Goal: Transaction & Acquisition: Subscribe to service/newsletter

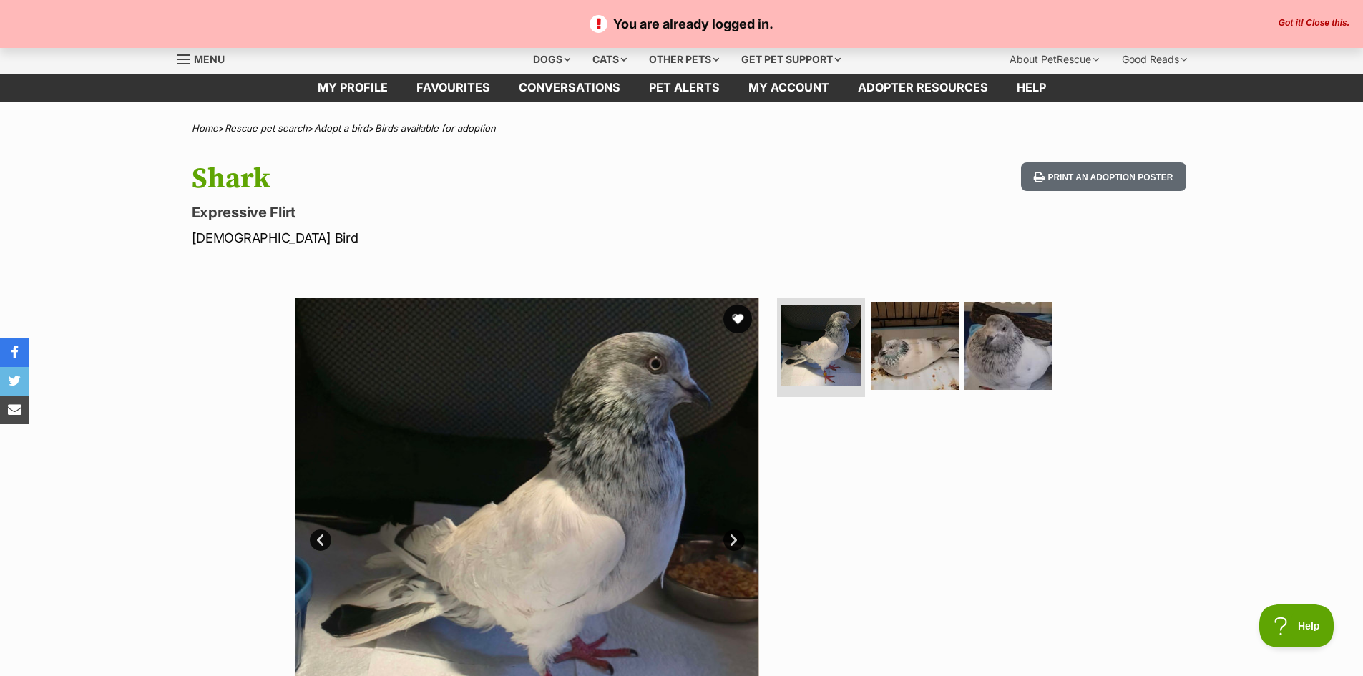
click at [1310, 19] on button "Got it! Close this." at bounding box center [1314, 23] width 79 height 11
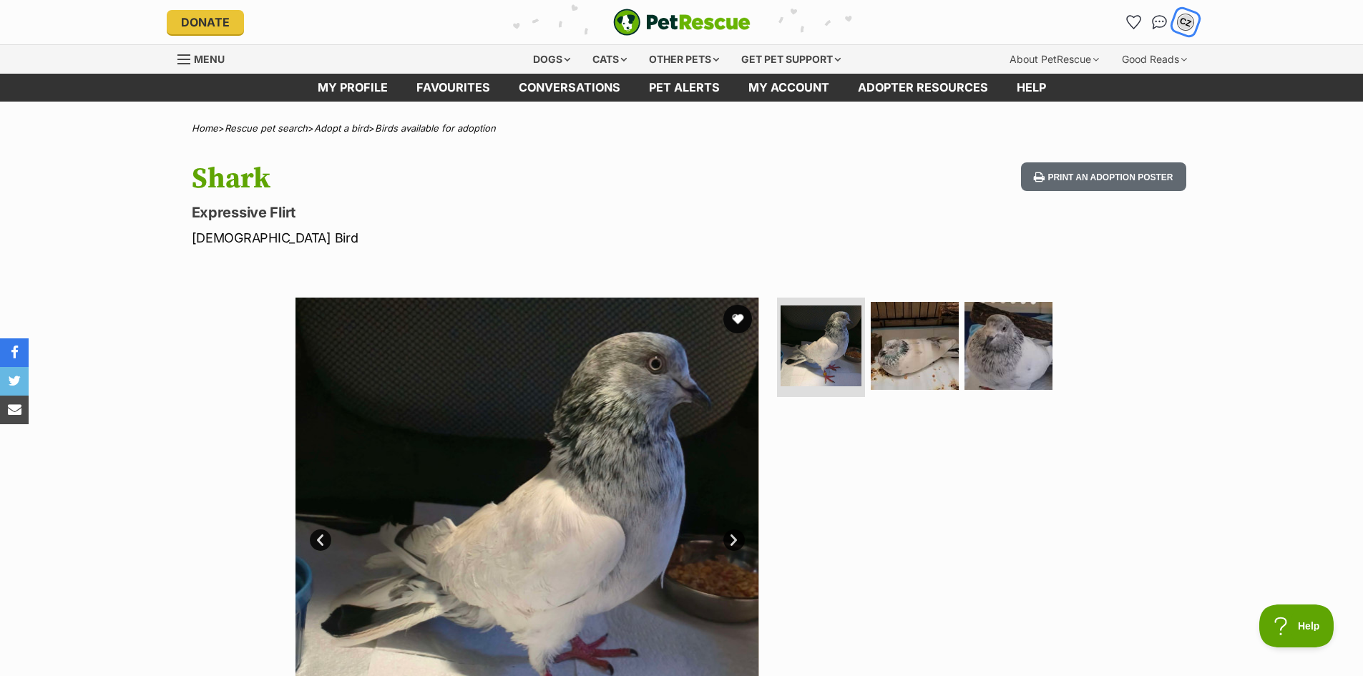
click at [1187, 24] on div "CZ" at bounding box center [1186, 22] width 19 height 19
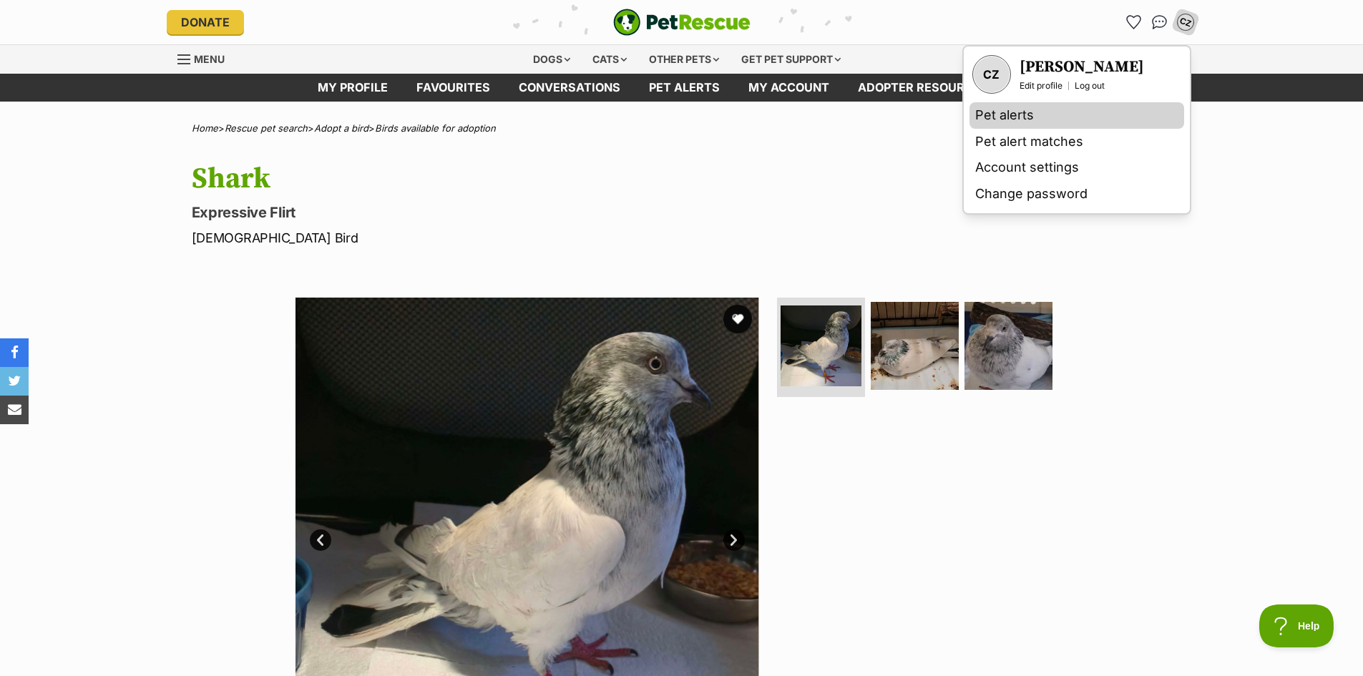
click at [1000, 122] on link "Pet alerts" at bounding box center [1077, 115] width 215 height 26
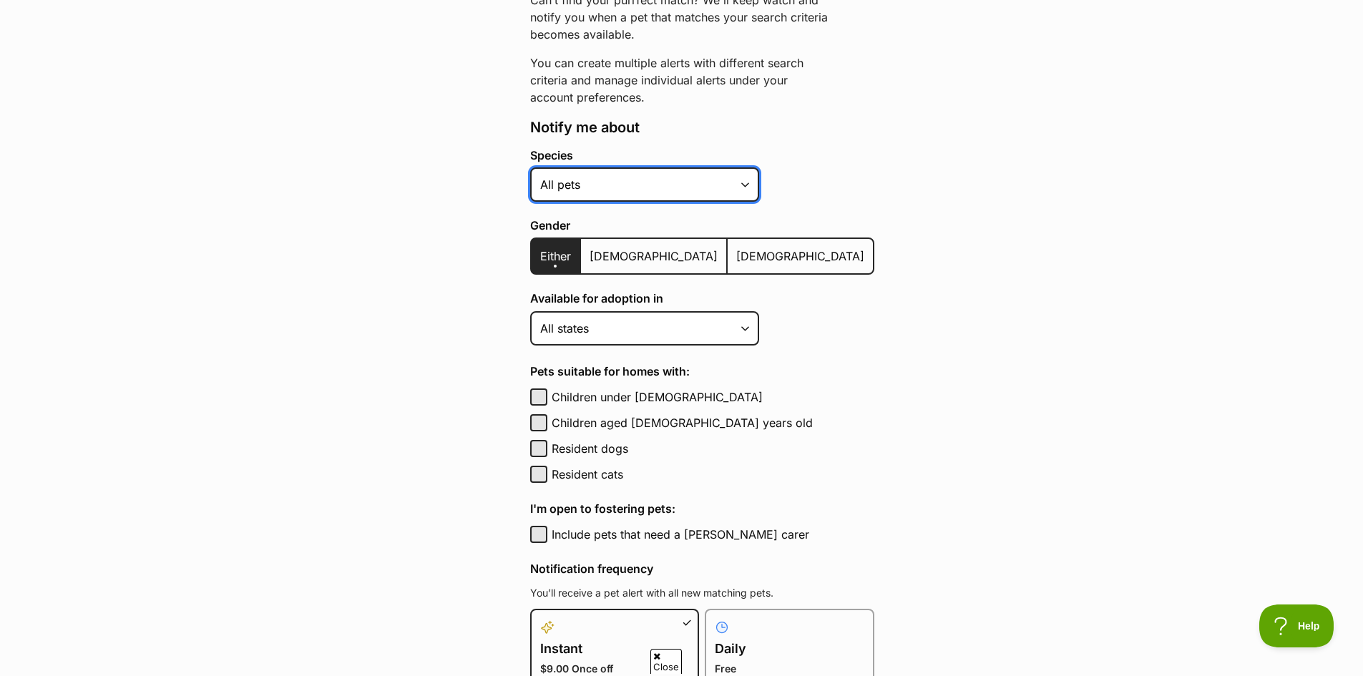
click at [623, 185] on select "Alpaca Bird Cat Chicken Cow Dog Donkey Duck Ferret Fish Goat Goose Guinea Fowl …" at bounding box center [644, 184] width 229 height 34
select select "10"
click at [530, 167] on select "Alpaca Bird Cat Chicken Cow Dog Donkey Duck Ferret Fish Goat Goose Guinea Fowl …" at bounding box center [644, 184] width 229 height 34
click at [602, 187] on select "Alpaca Bird Cat Chicken Cow Dog Donkey Duck Ferret Fish Goat Goose Guinea Fowl …" at bounding box center [644, 184] width 229 height 34
drag, startPoint x: 930, startPoint y: 381, endPoint x: 928, endPoint y: 370, distance: 11.6
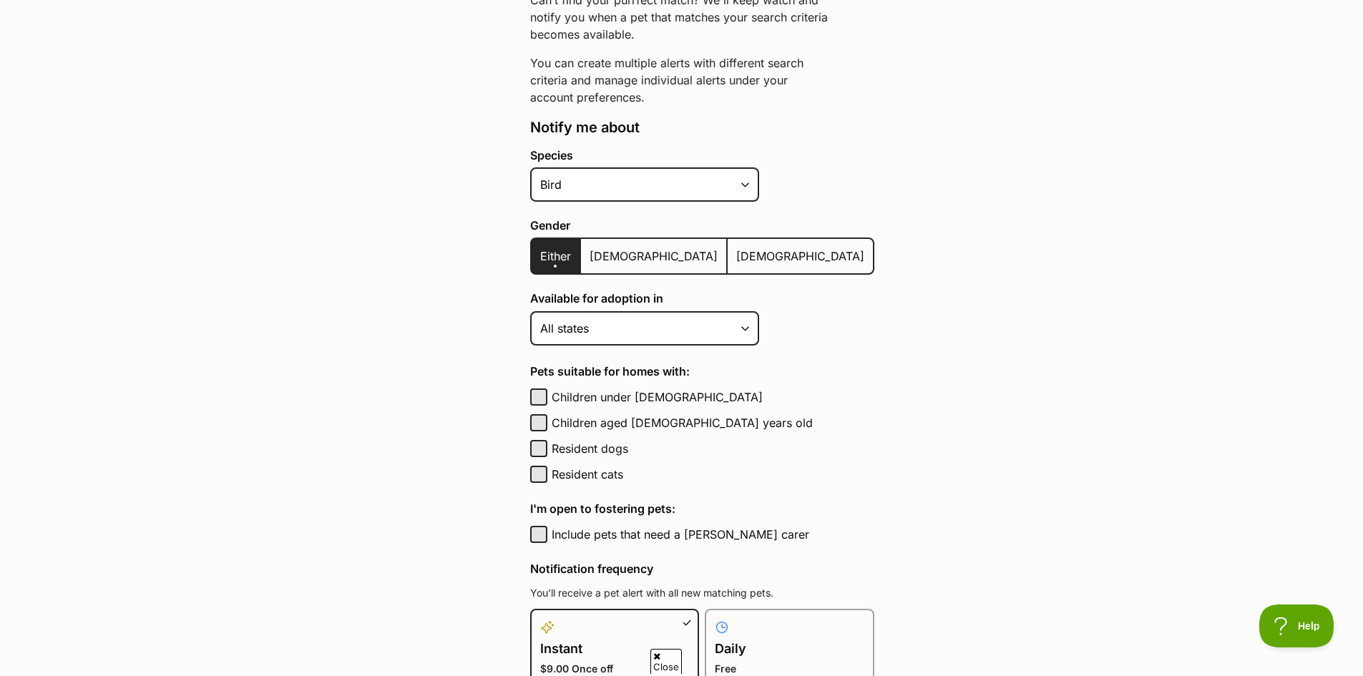
click at [930, 381] on main "Pet alerts / Create a new pet alert Create a new pet alert Can’t find your purr…" at bounding box center [681, 468] width 1363 height 1162
click at [618, 331] on select "Australian Capital Territory New South Wales Northern Territory Queensland Sout…" at bounding box center [644, 328] width 229 height 34
select select "2"
click at [530, 311] on select "Australian Capital Territory New South Wales Northern Territory Queensland Sout…" at bounding box center [644, 328] width 229 height 34
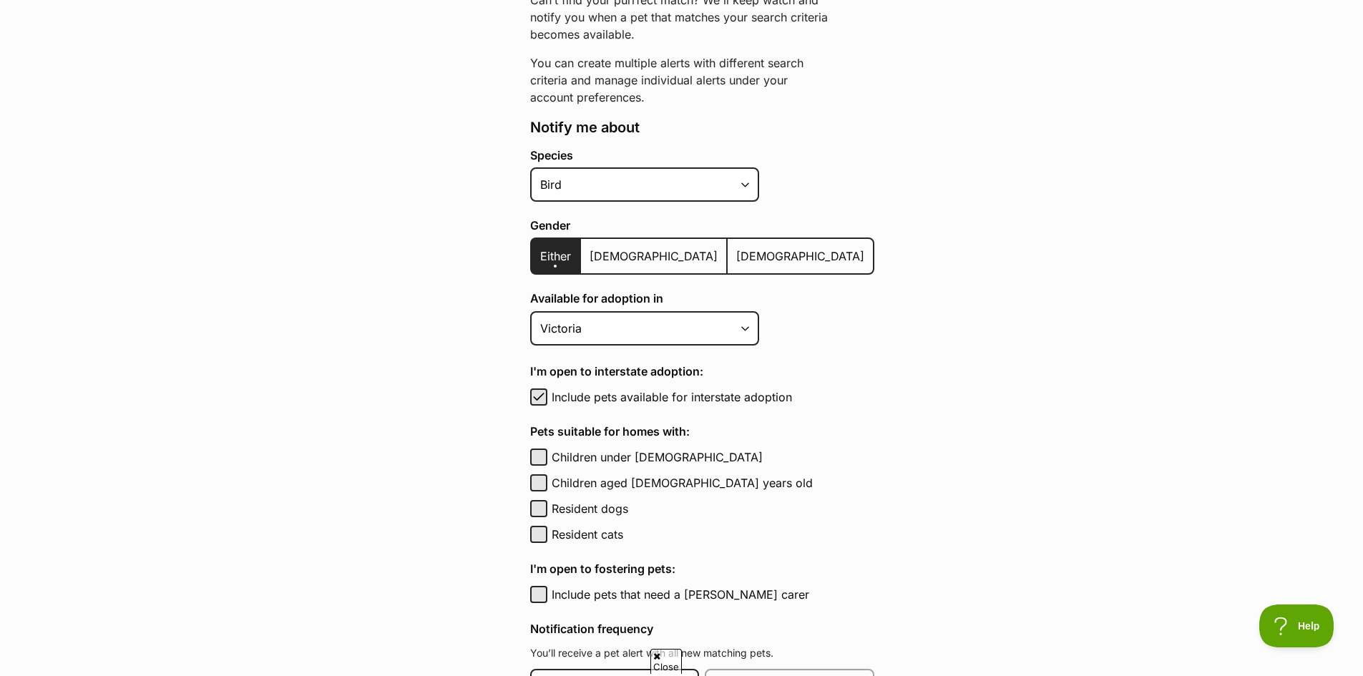
click at [548, 400] on div "Include pets available for interstate adoption" at bounding box center [702, 397] width 344 height 17
click at [537, 396] on span "button" at bounding box center [539, 397] width 14 height 17
checkbox input "false"
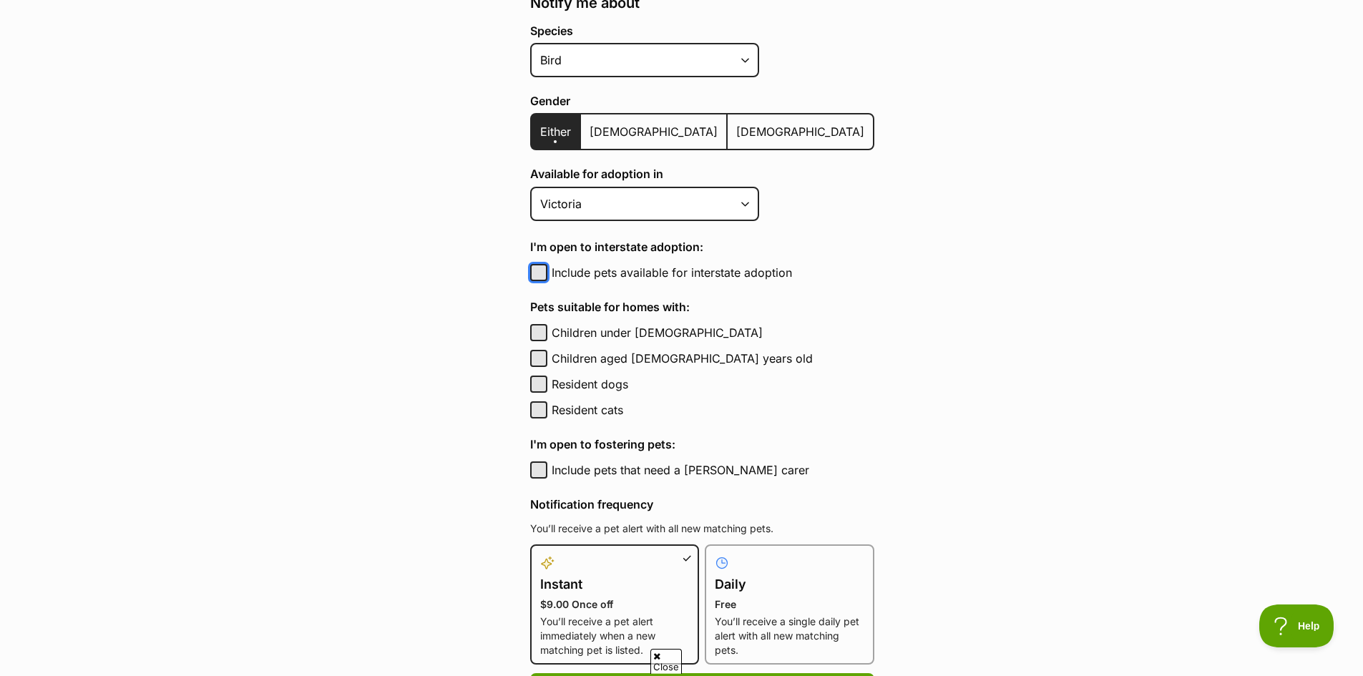
scroll to position [429, 0]
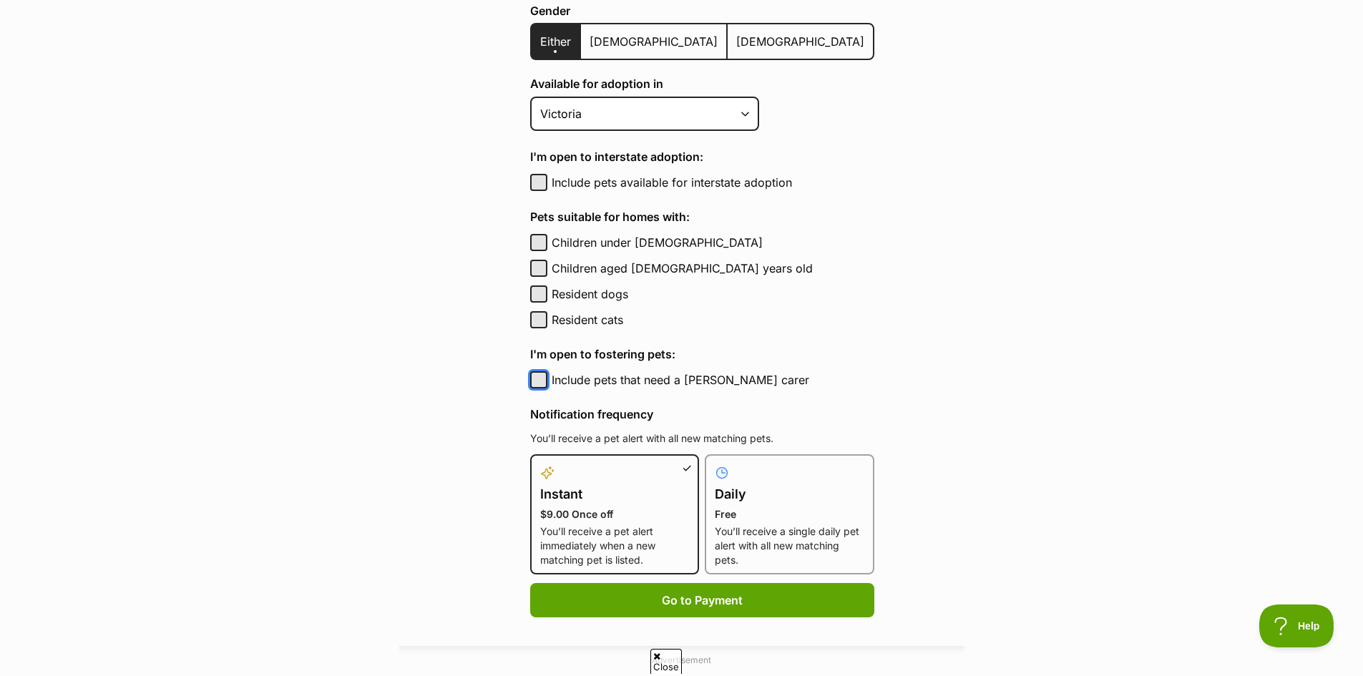
click at [533, 383] on button "Include pets that need a foster carer" at bounding box center [538, 379] width 17 height 17
checkbox input "true"
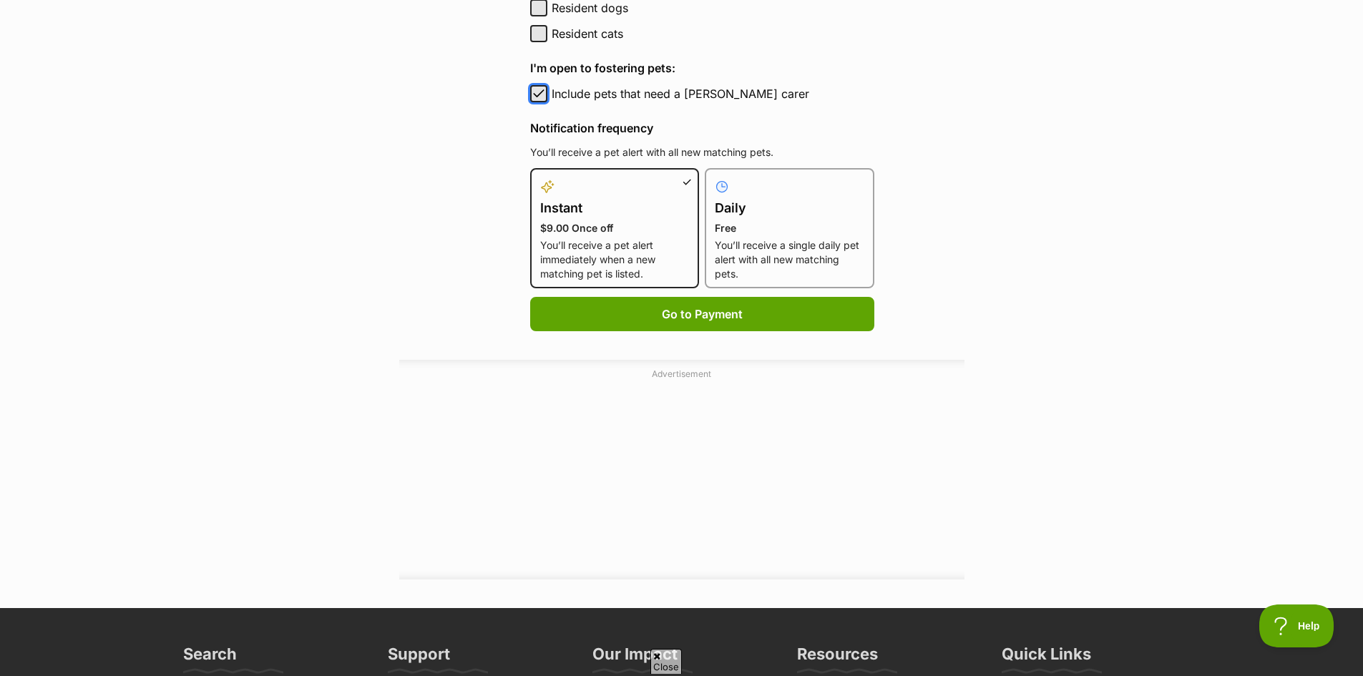
scroll to position [0, 0]
click at [768, 267] on p "You’ll receive a single daily pet alert with all new matching pets." at bounding box center [790, 259] width 150 height 43
click at [714, 177] on input "Daily Free You’ll receive a single daily pet alert with all new matching pets." at bounding box center [713, 177] width 1 height 1
radio input "true"
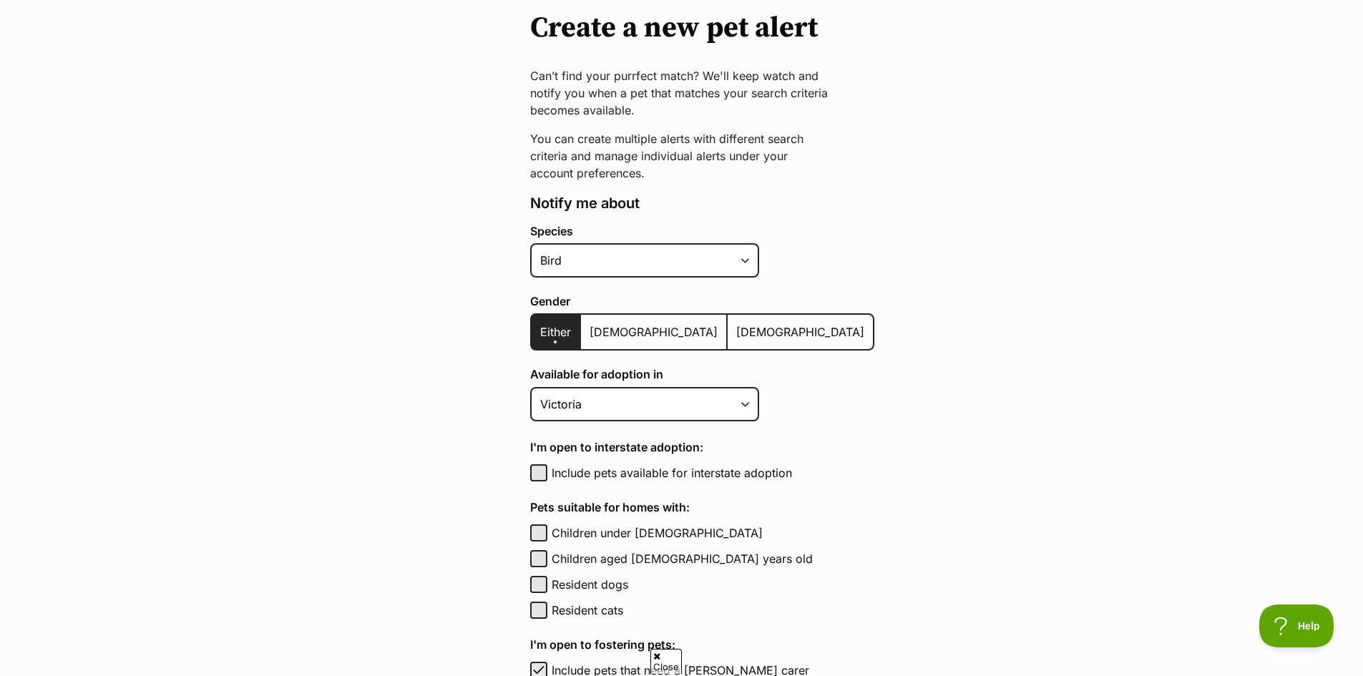
scroll to position [72, 0]
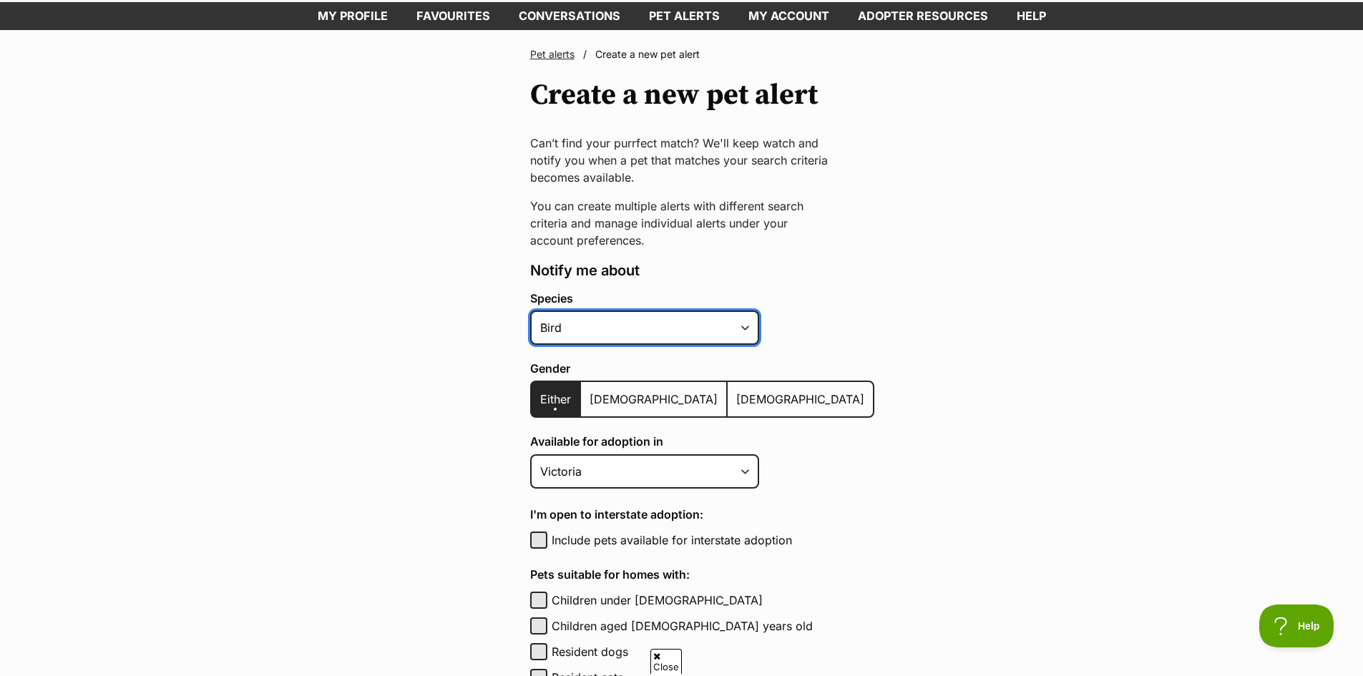
click at [726, 323] on select "Alpaca Bird Cat Chicken Cow Dog Donkey Duck Ferret Fish Goat Goose Guinea Fowl …" at bounding box center [644, 328] width 229 height 34
click at [878, 287] on main "Pet alerts / Create a new pet alert Create a new pet alert Can’t find your purr…" at bounding box center [681, 641] width 1363 height 1222
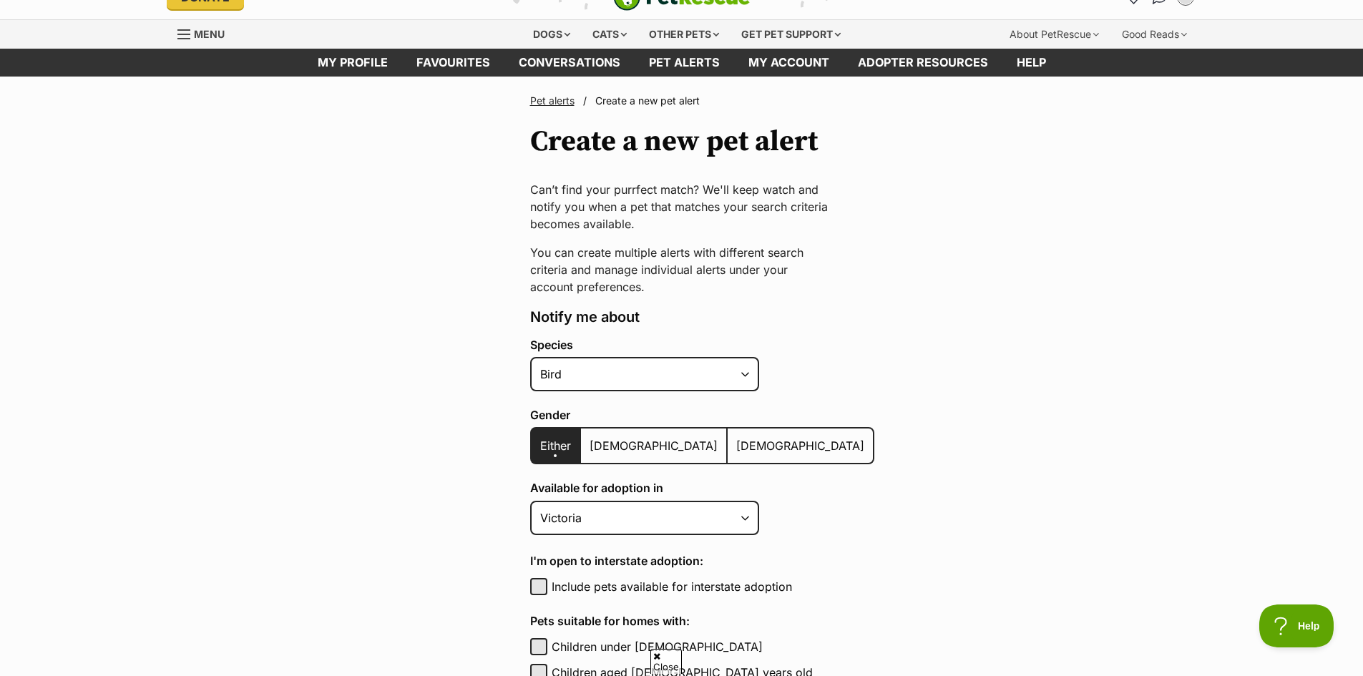
scroll to position [0, 0]
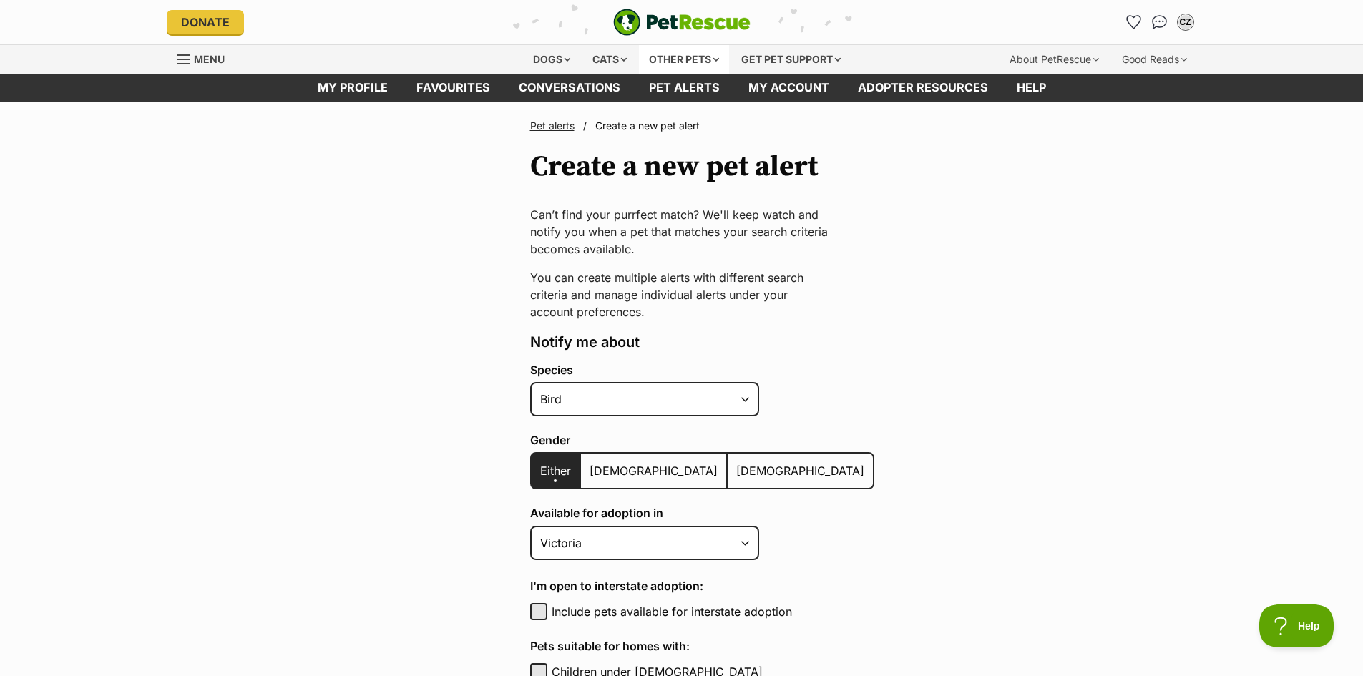
click at [692, 59] on div "Other pets" at bounding box center [684, 59] width 90 height 29
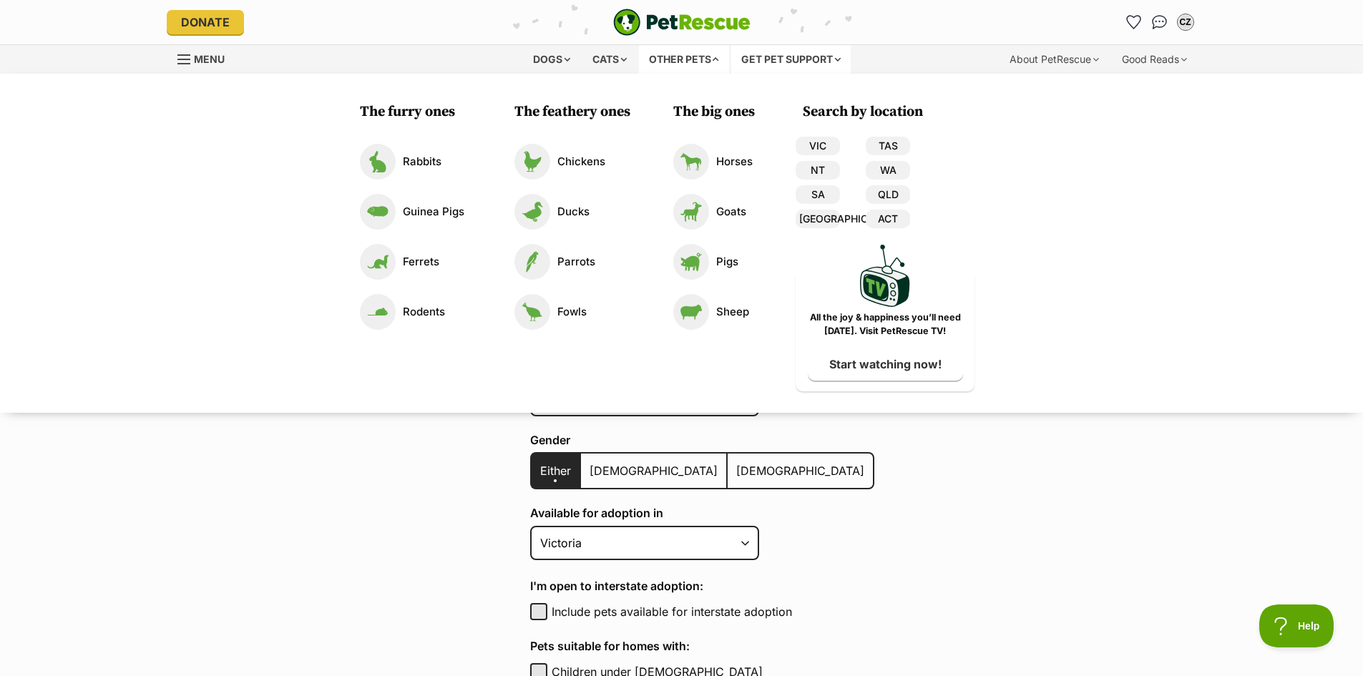
click at [809, 54] on div "Get pet support" at bounding box center [791, 59] width 120 height 29
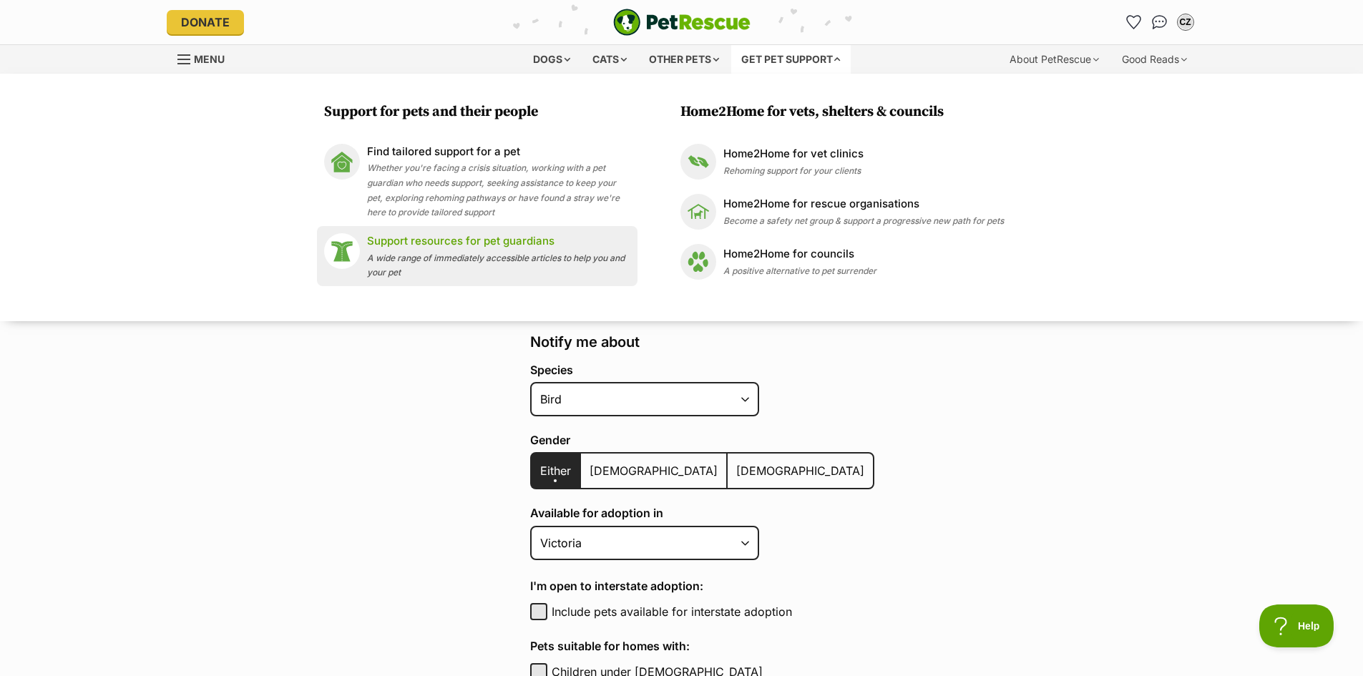
click at [537, 275] on div "Support resources for pet guardians A wide range of immediately accessible arti…" at bounding box center [498, 256] width 263 height 46
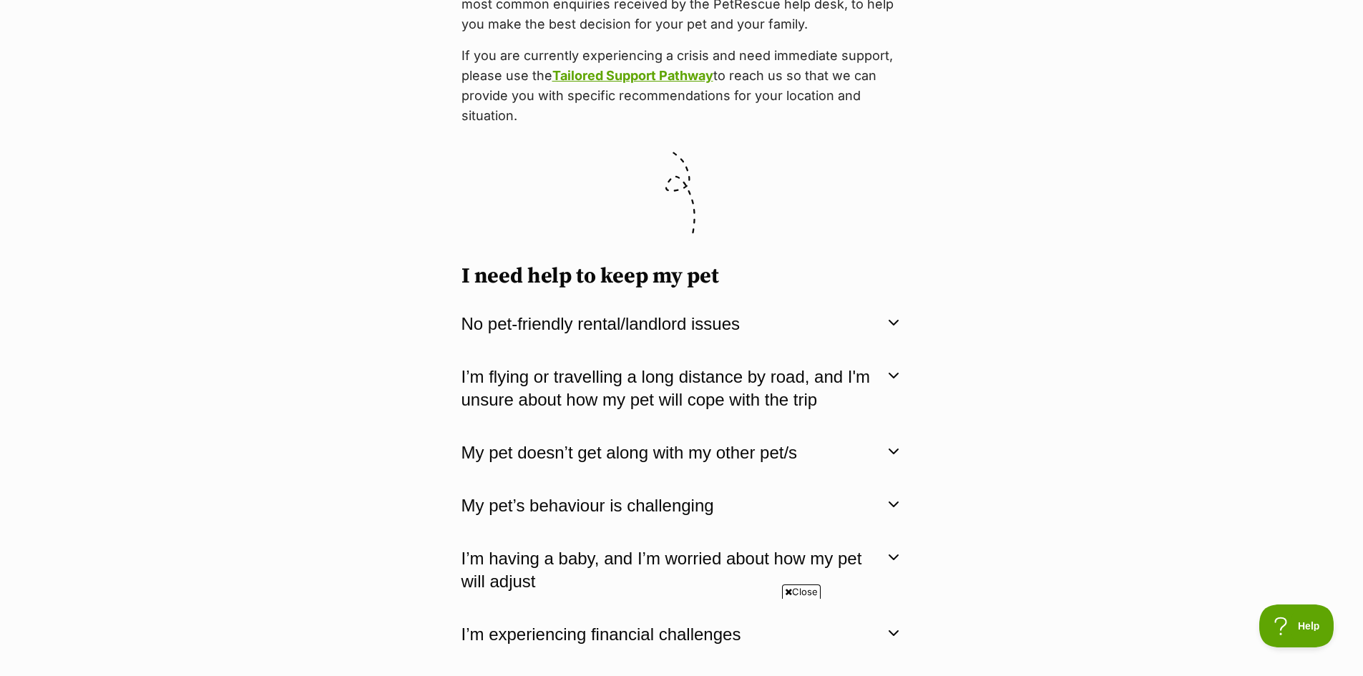
scroll to position [573, 0]
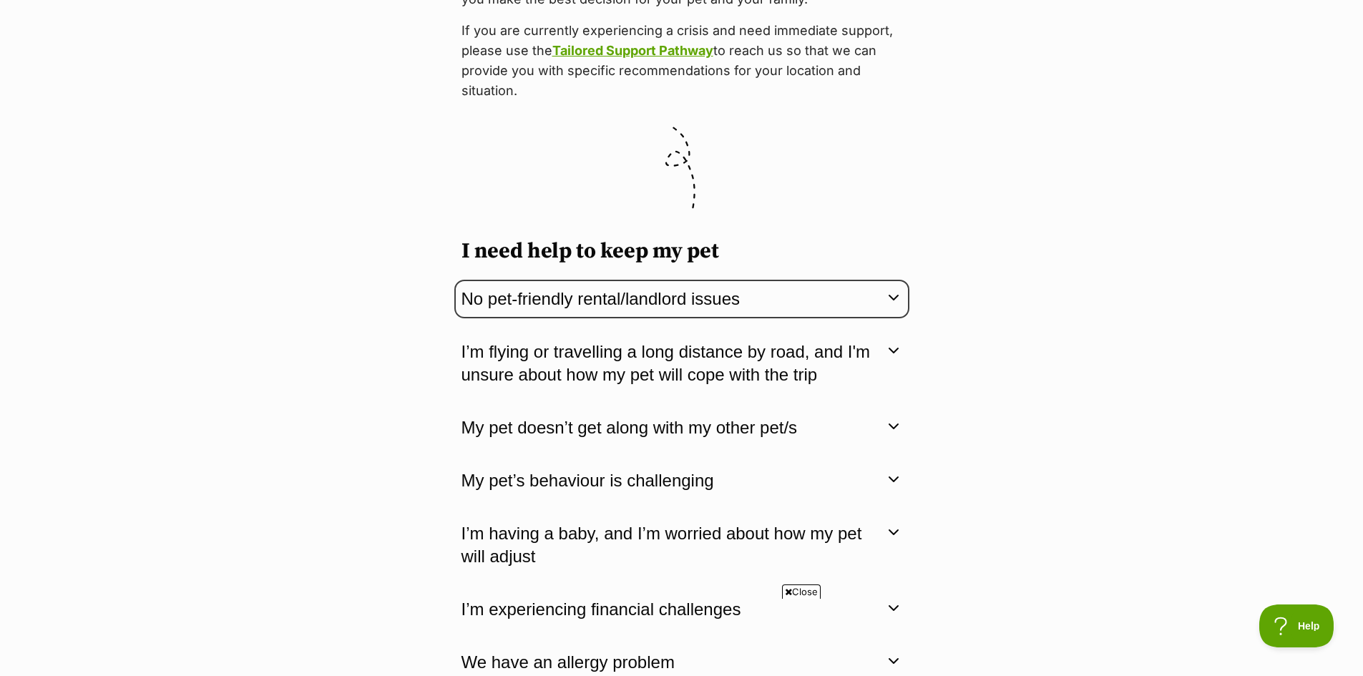
click at [731, 308] on button "No pet-friendly rental/landlord issues" at bounding box center [682, 299] width 441 height 24
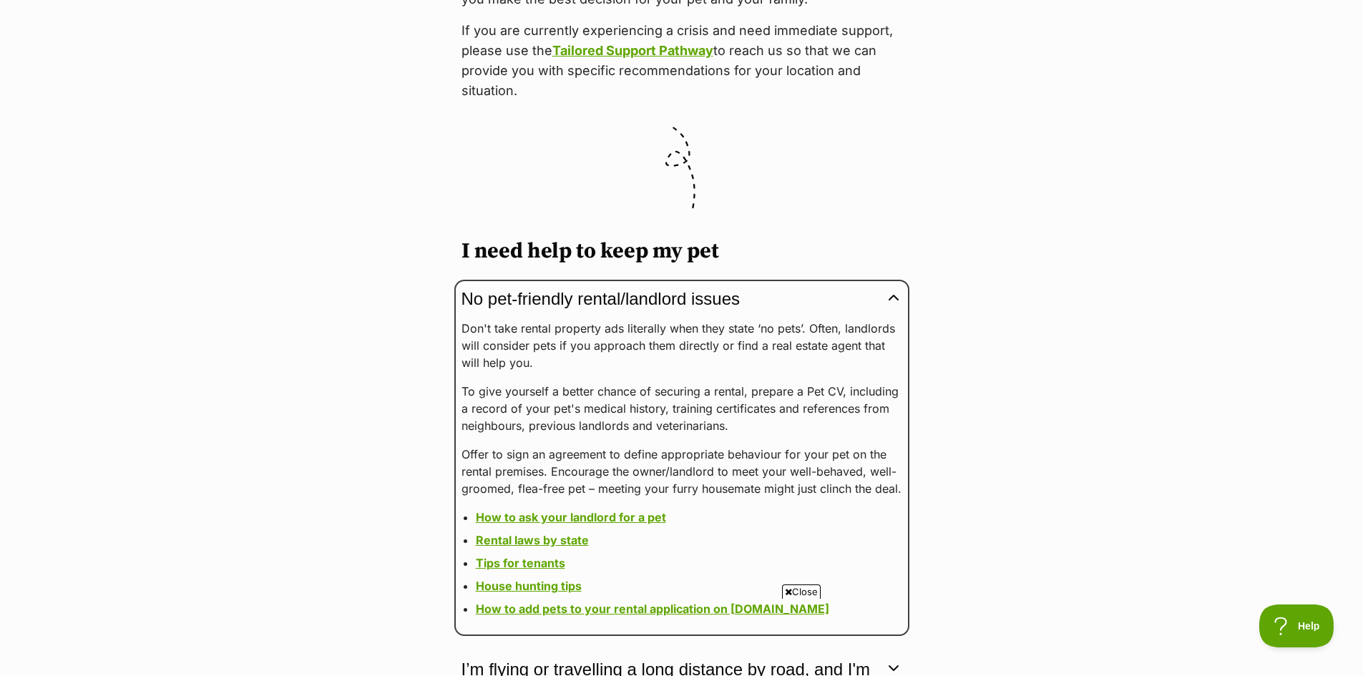
click at [729, 298] on button "No pet-friendly rental/landlord issues" at bounding box center [682, 299] width 441 height 24
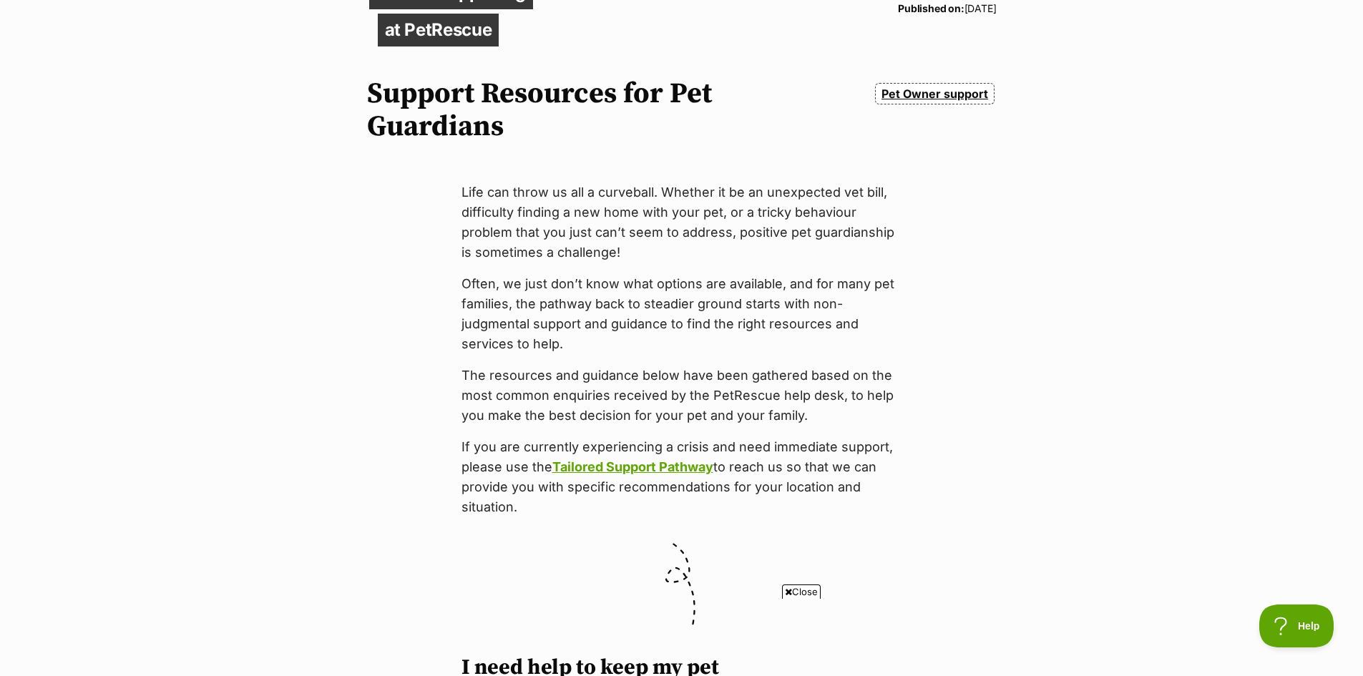
scroll to position [0, 0]
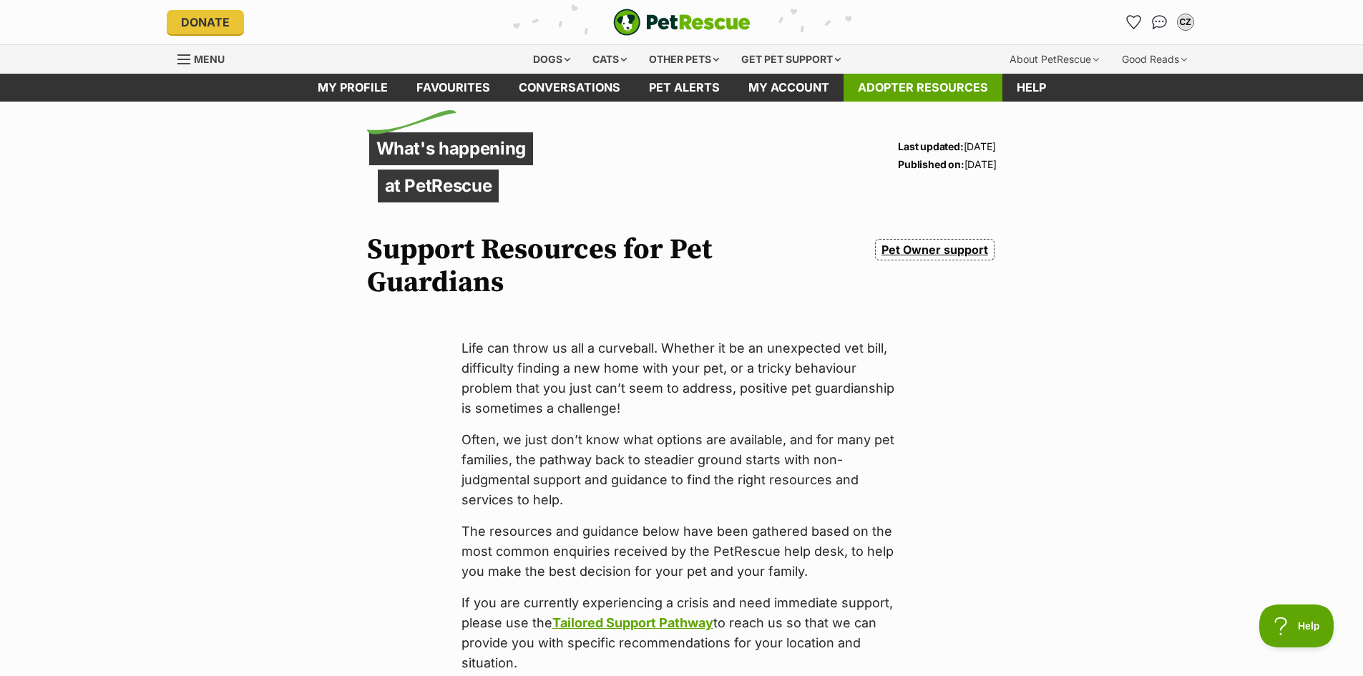
click at [967, 97] on link "Adopter resources" at bounding box center [923, 88] width 159 height 28
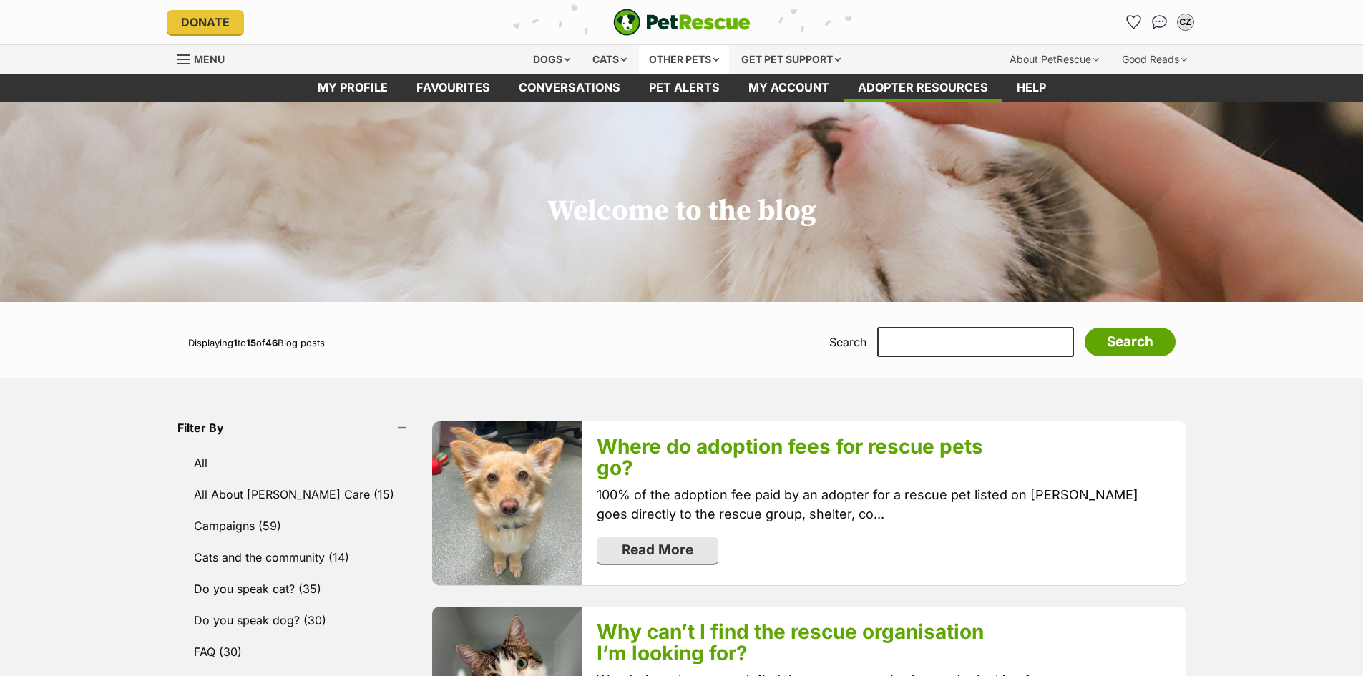
click at [711, 57] on div "Other pets" at bounding box center [684, 59] width 90 height 29
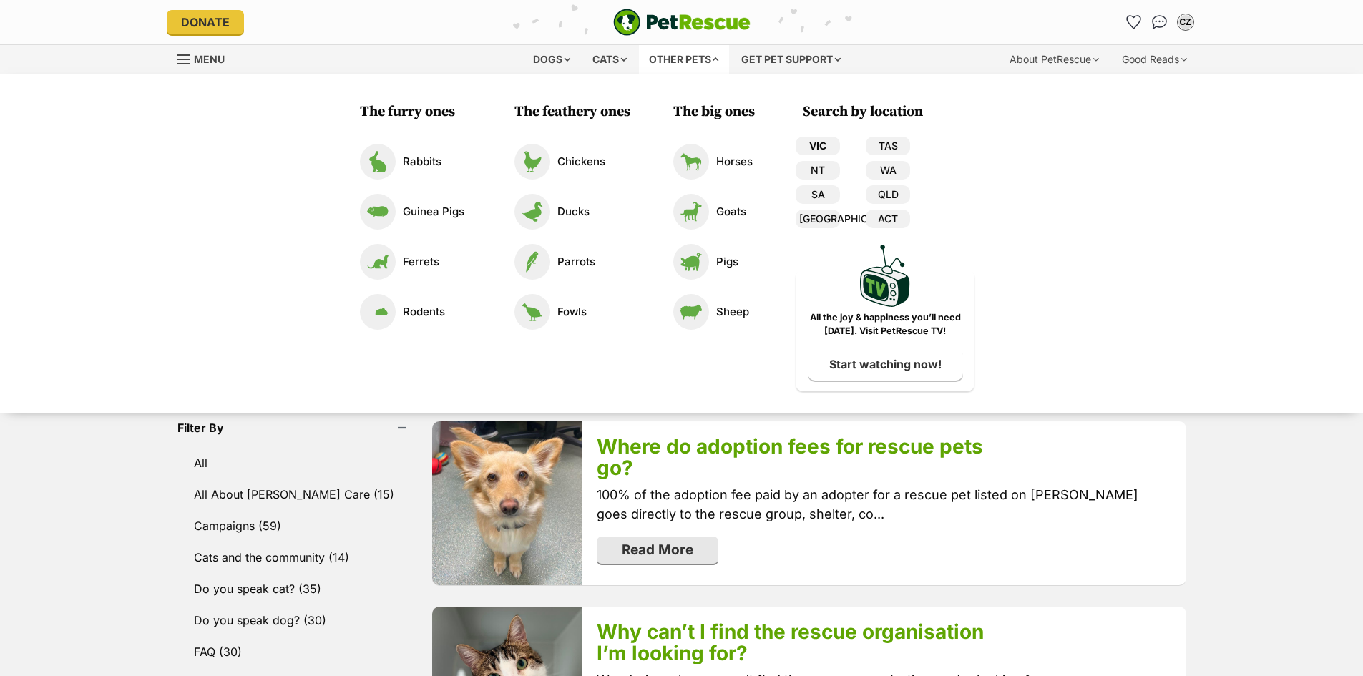
click at [805, 150] on link "VIC" at bounding box center [818, 146] width 44 height 19
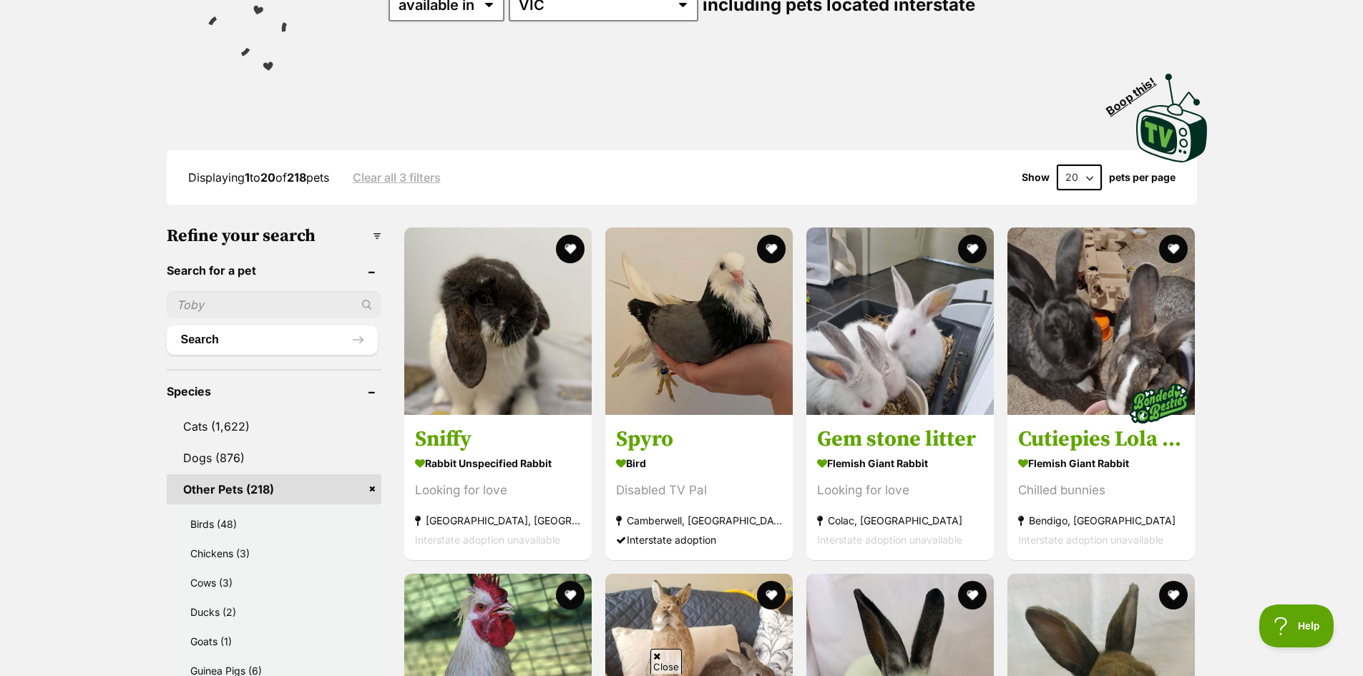
scroll to position [215, 0]
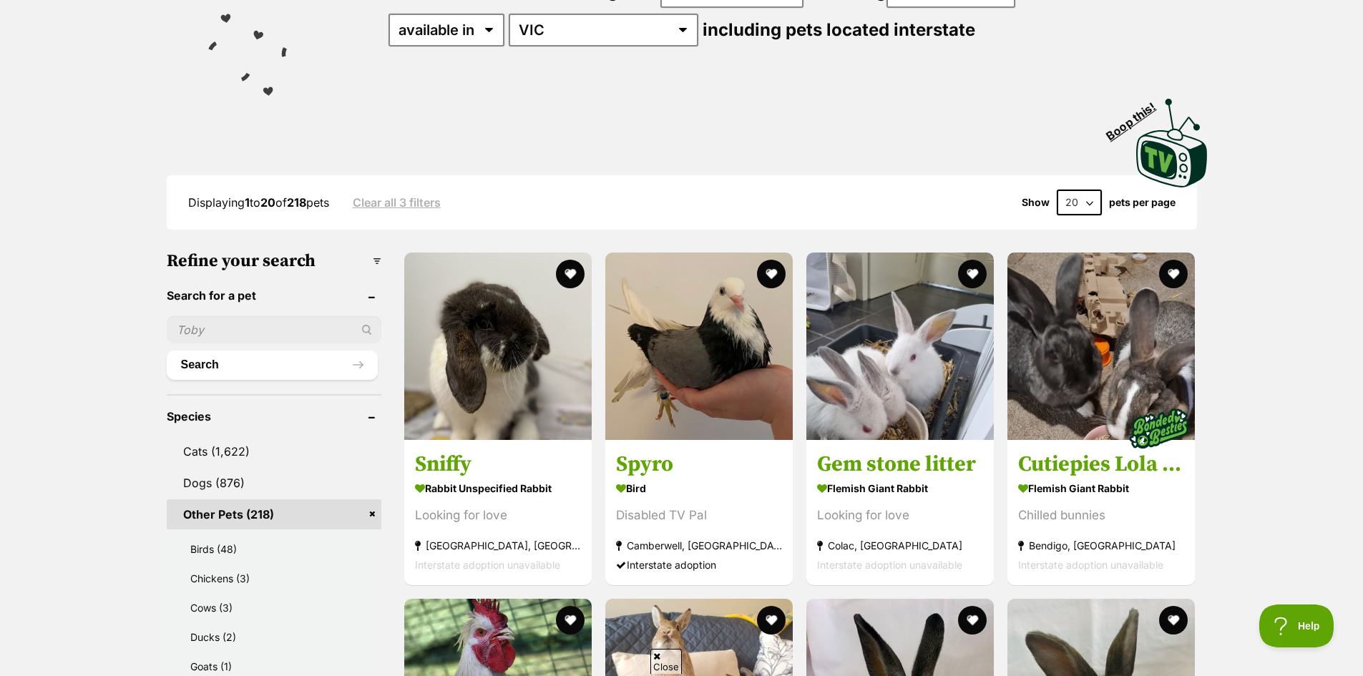
click at [288, 328] on input "text" at bounding box center [274, 329] width 215 height 27
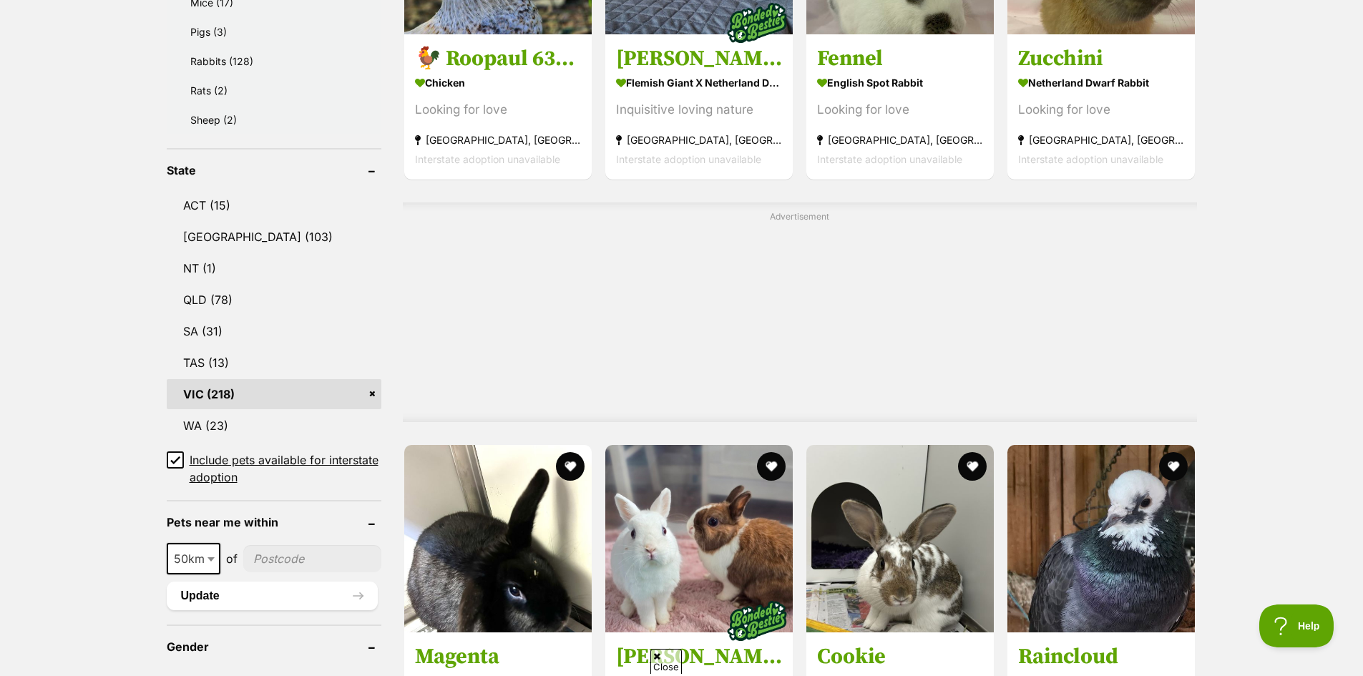
scroll to position [1002, 0]
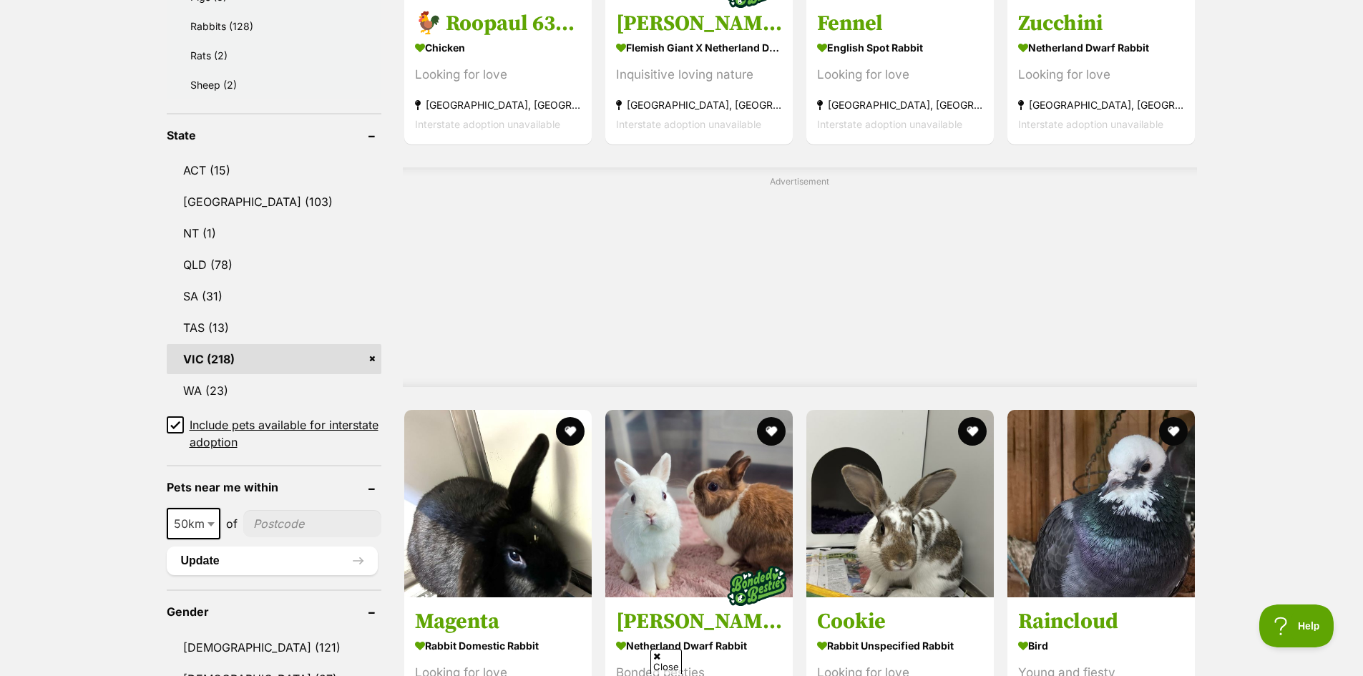
click at [258, 524] on input"] "postcode" at bounding box center [312, 523] width 138 height 27
type input"] "3840"
click at [306, 554] on button "Update" at bounding box center [272, 561] width 211 height 29
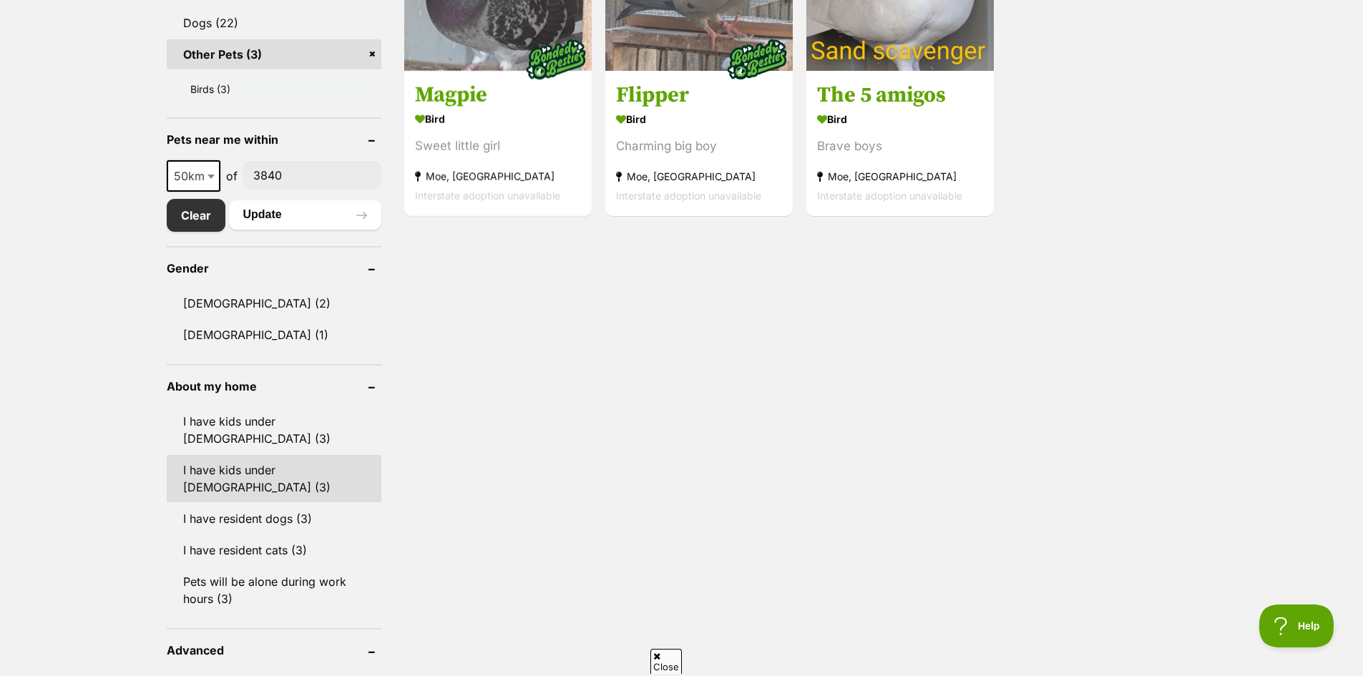
scroll to position [716, 0]
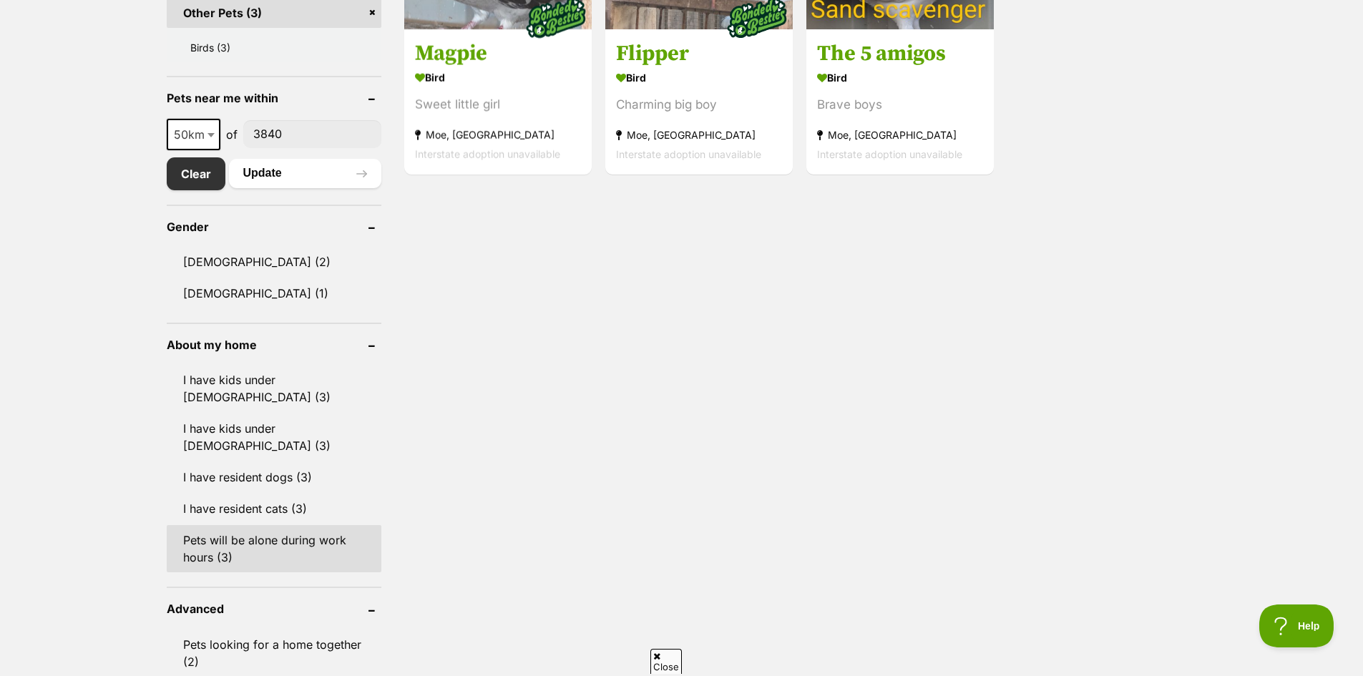
click at [328, 525] on link "Pets will be alone during work hours (3)" at bounding box center [274, 548] width 215 height 47
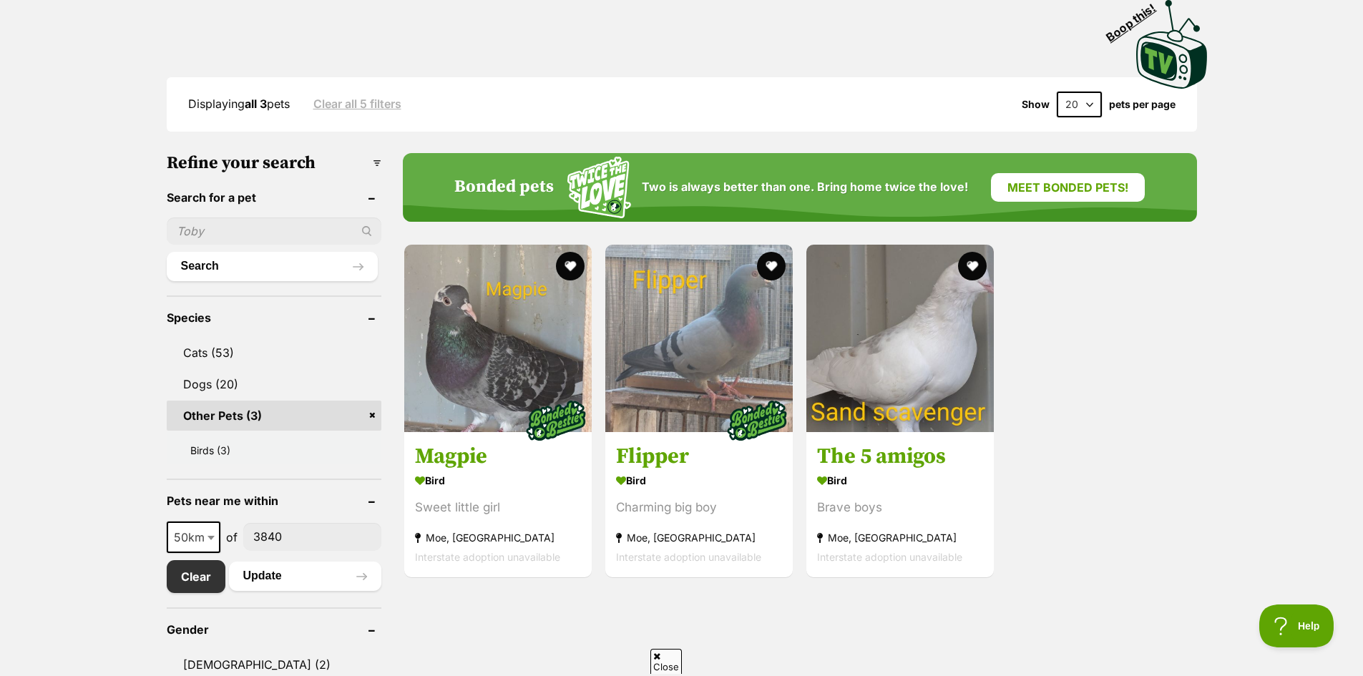
scroll to position [358, 0]
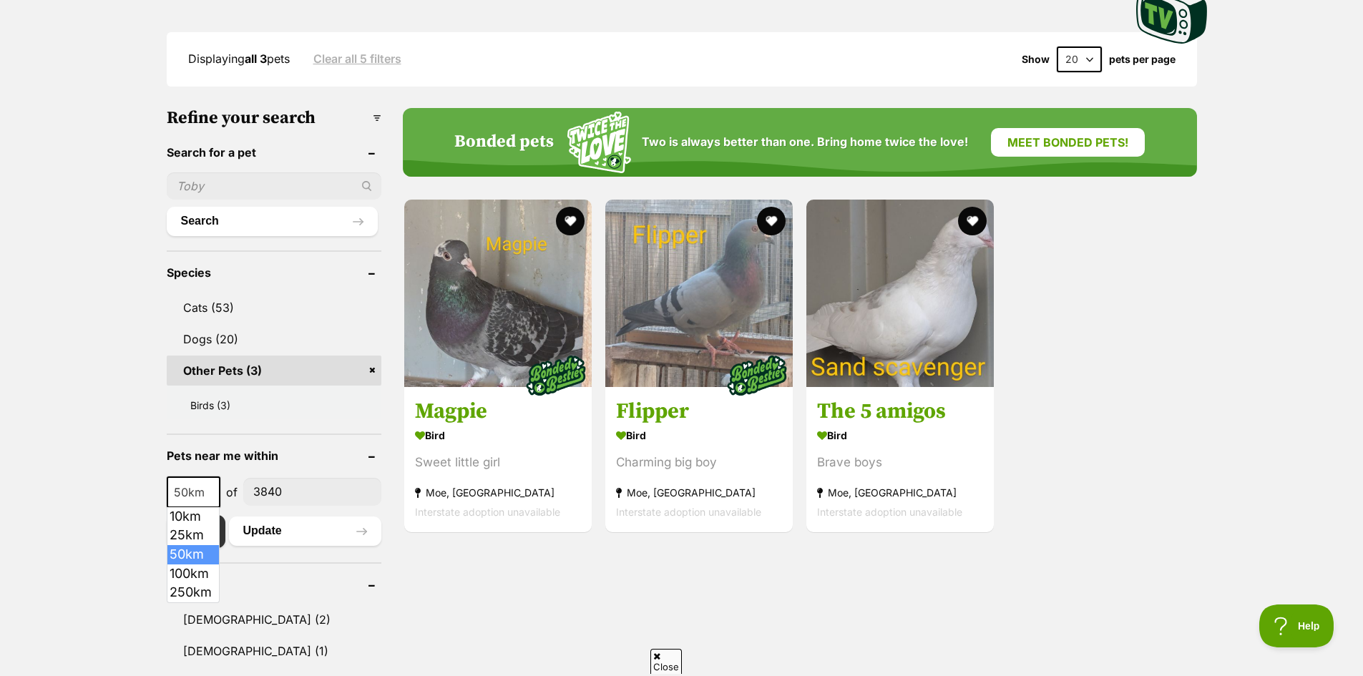
click at [206, 483] on span at bounding box center [212, 492] width 14 height 31
select select "100"
click at [374, 534] on button "Update" at bounding box center [305, 531] width 152 height 29
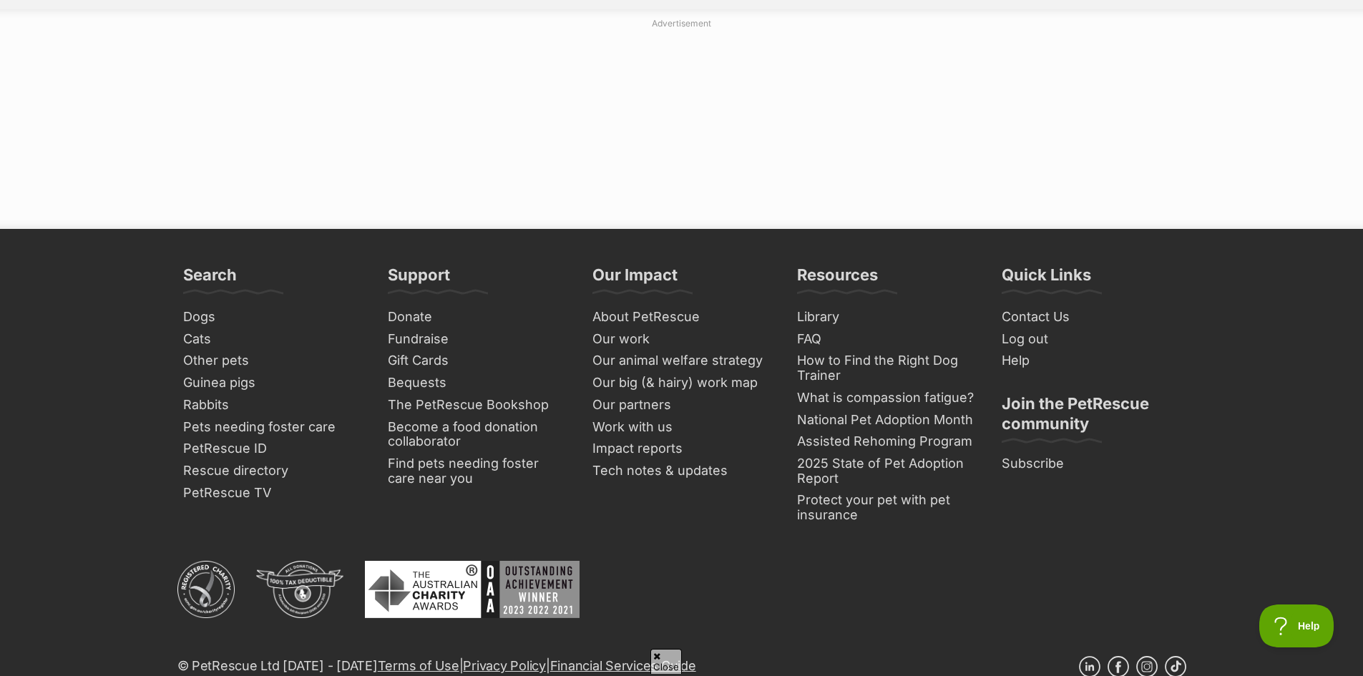
scroll to position [2719, 0]
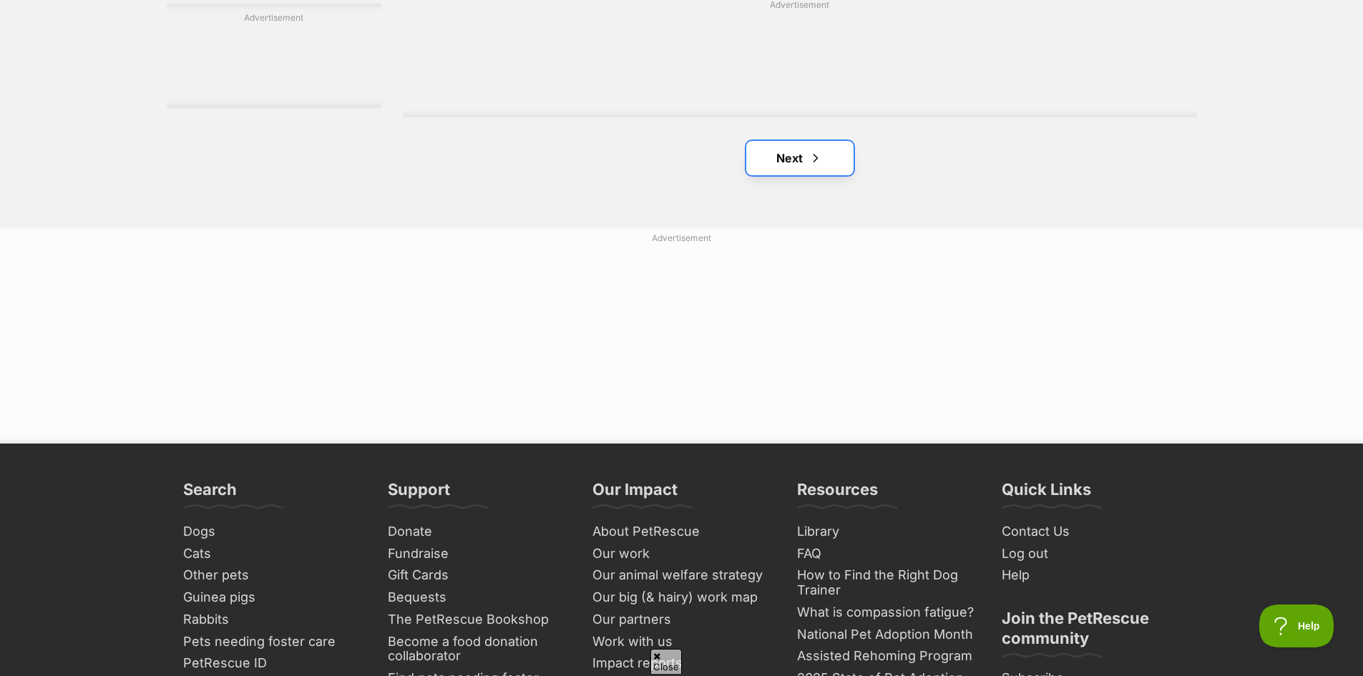
click at [818, 162] on span "Next page" at bounding box center [816, 158] width 14 height 17
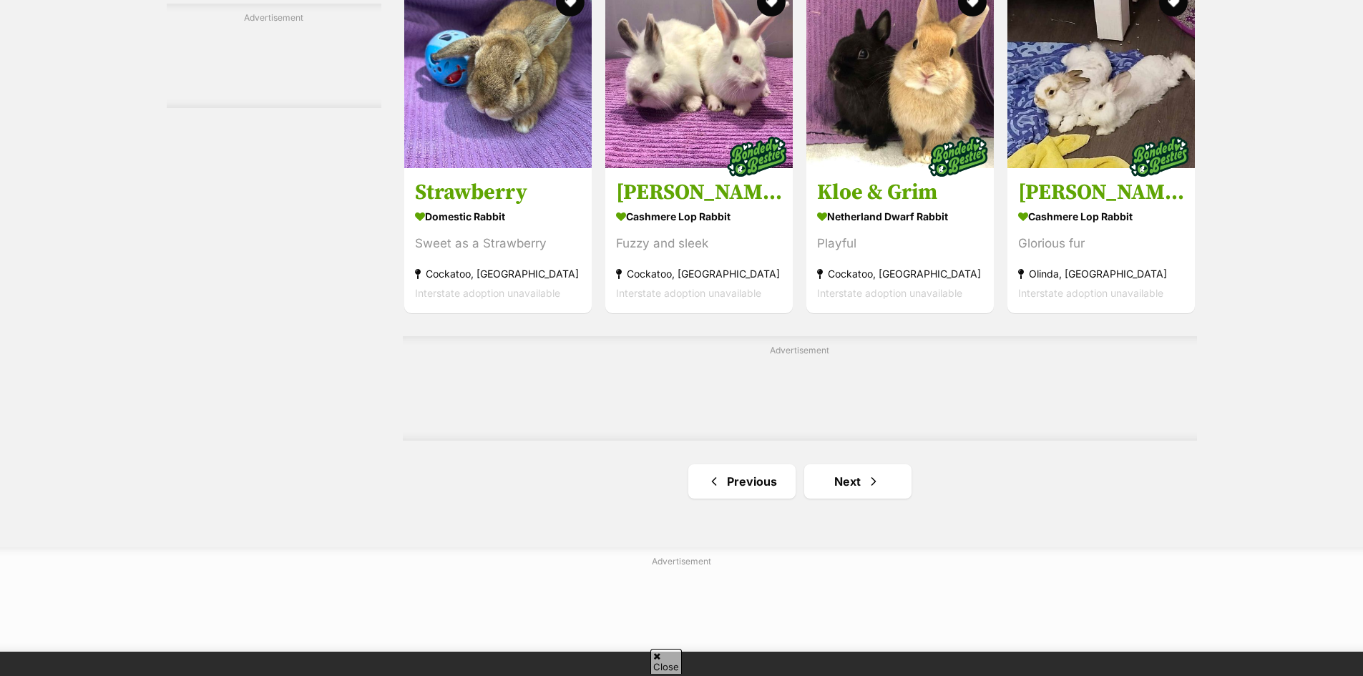
scroll to position [2147, 0]
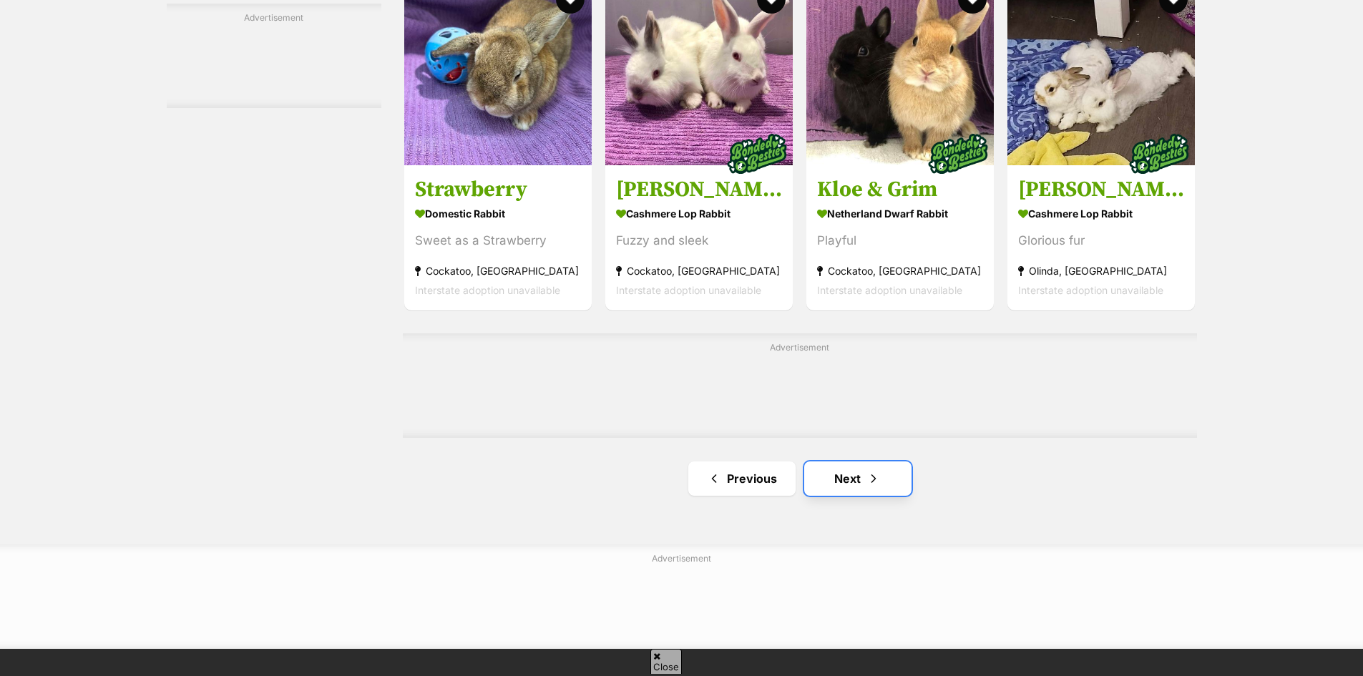
click at [832, 477] on link "Next" at bounding box center [857, 479] width 107 height 34
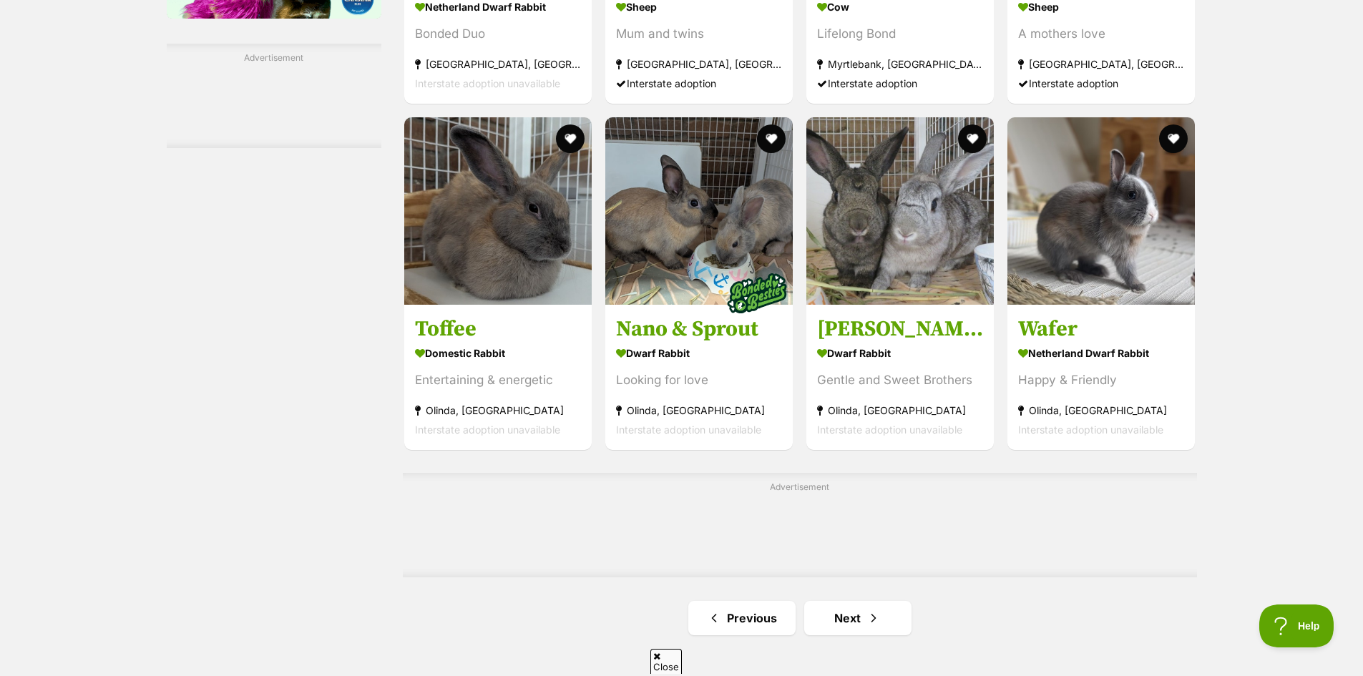
scroll to position [2290, 0]
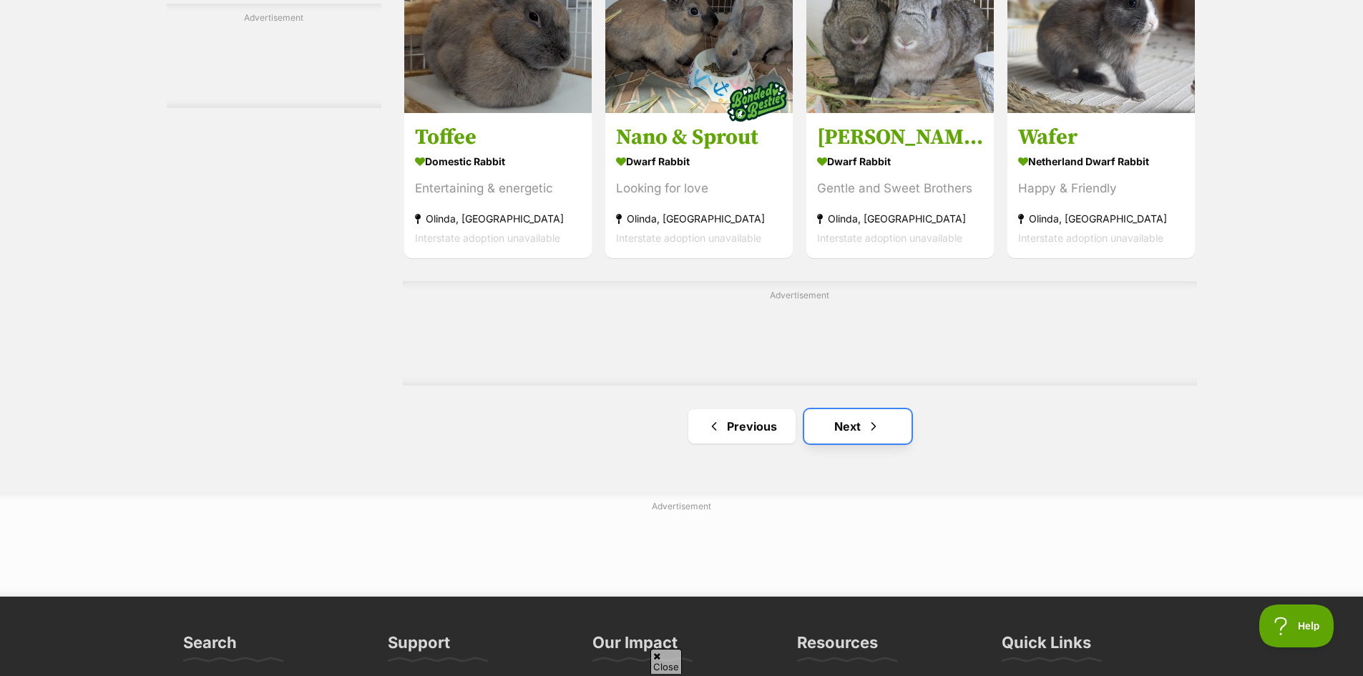
click at [864, 429] on link "Next" at bounding box center [857, 426] width 107 height 34
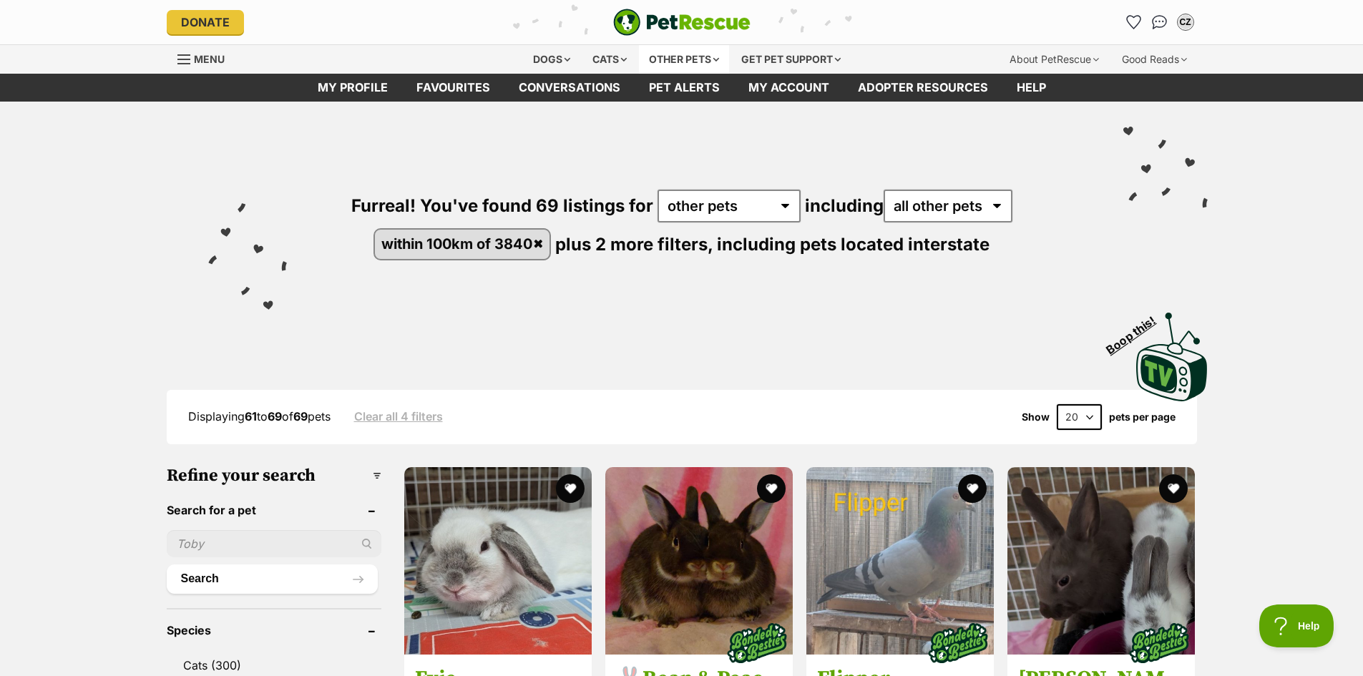
click at [683, 60] on div "Other pets" at bounding box center [684, 59] width 90 height 29
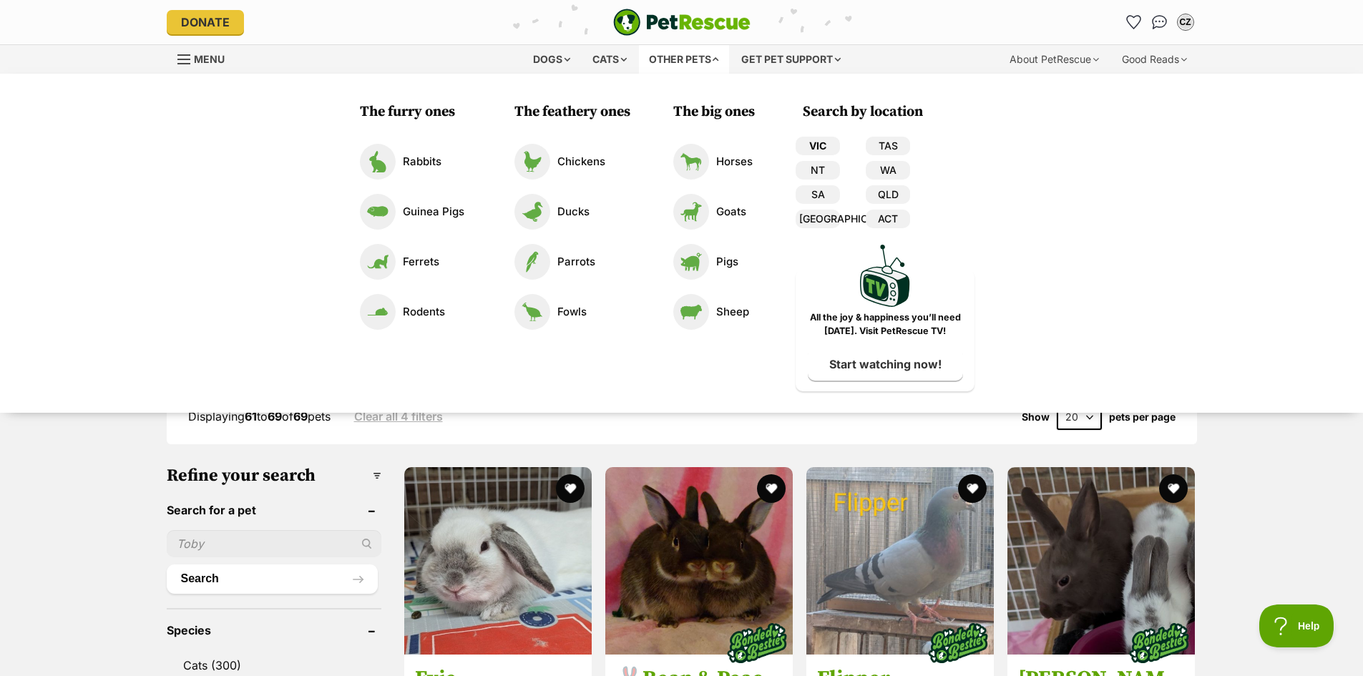
click at [817, 142] on link "VIC" at bounding box center [818, 146] width 44 height 19
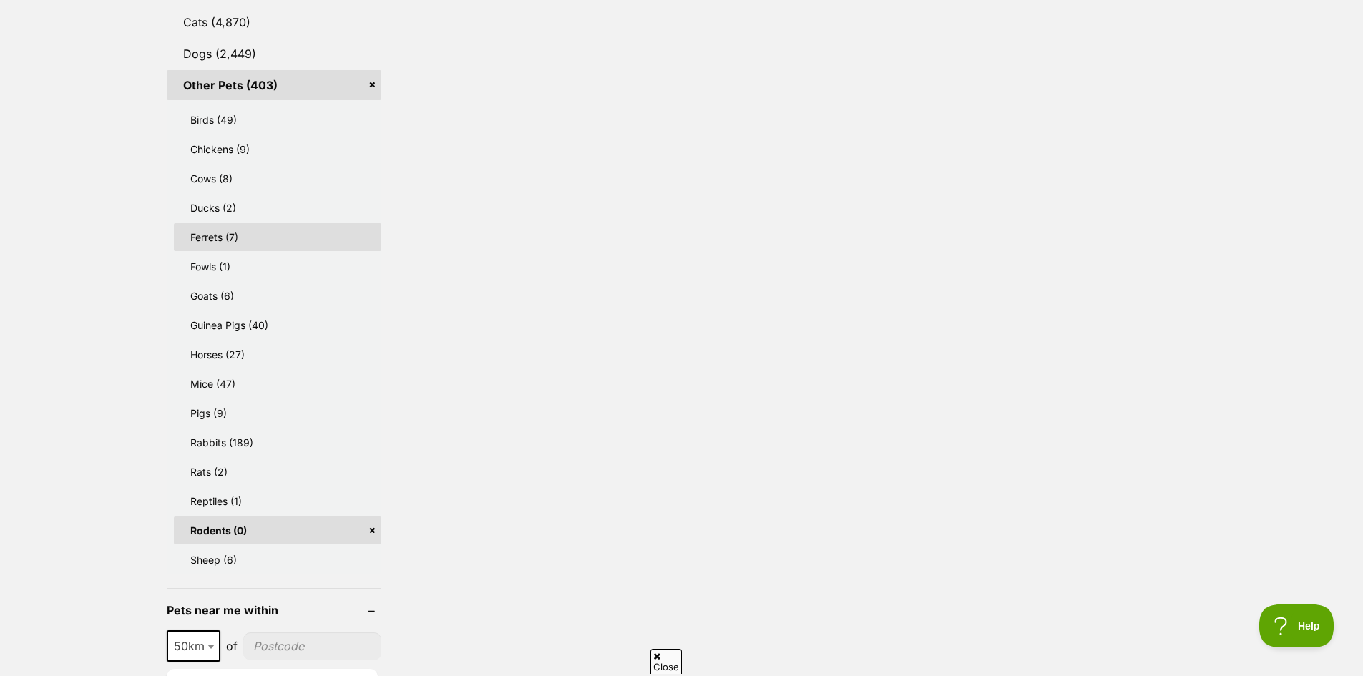
click at [253, 244] on link "Ferrets (7)" at bounding box center [278, 237] width 208 height 28
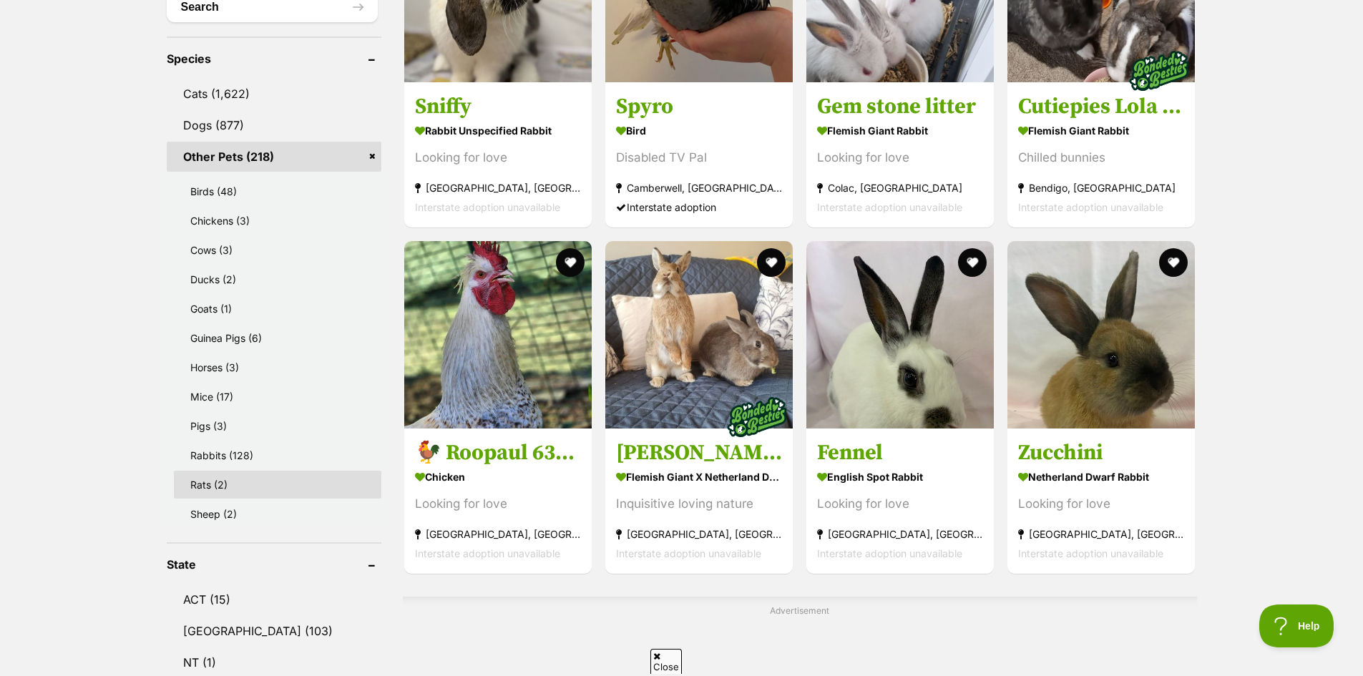
click at [248, 489] on link "Rats (2)" at bounding box center [278, 485] width 208 height 28
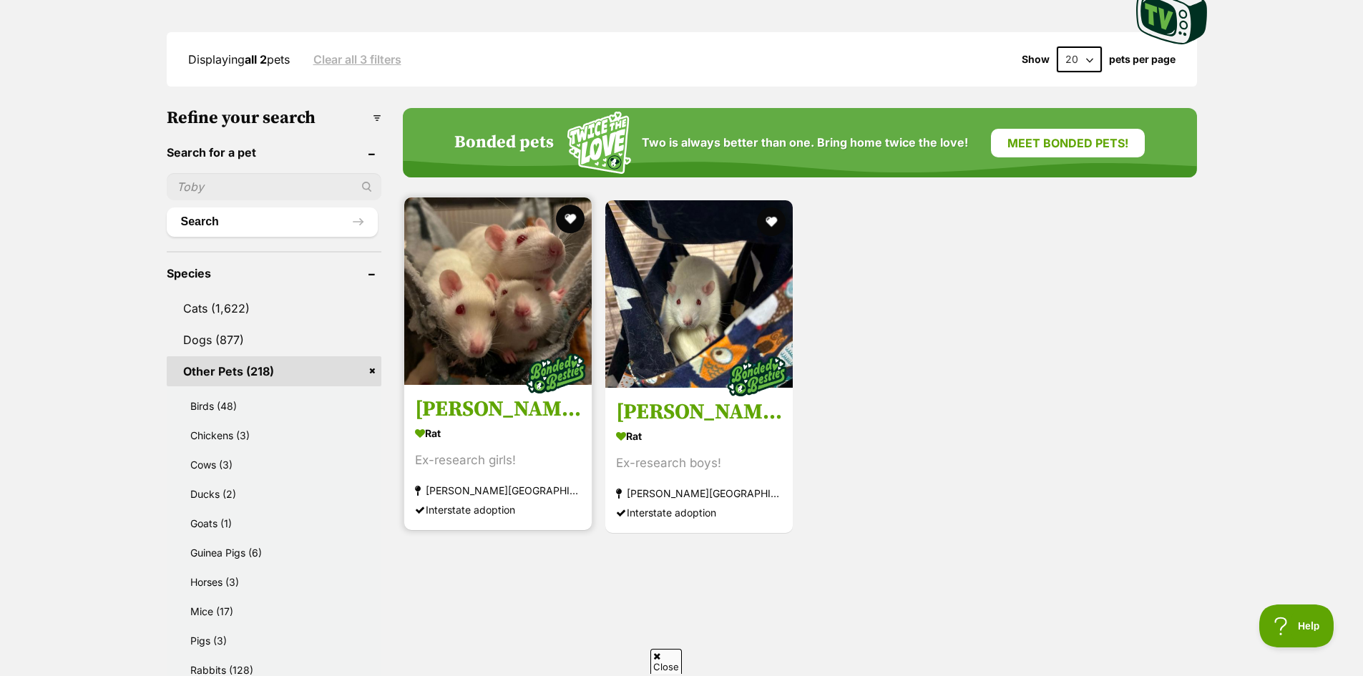
click at [525, 419] on h3 "[PERSON_NAME], [PERSON_NAME] & [PERSON_NAME]" at bounding box center [498, 409] width 166 height 27
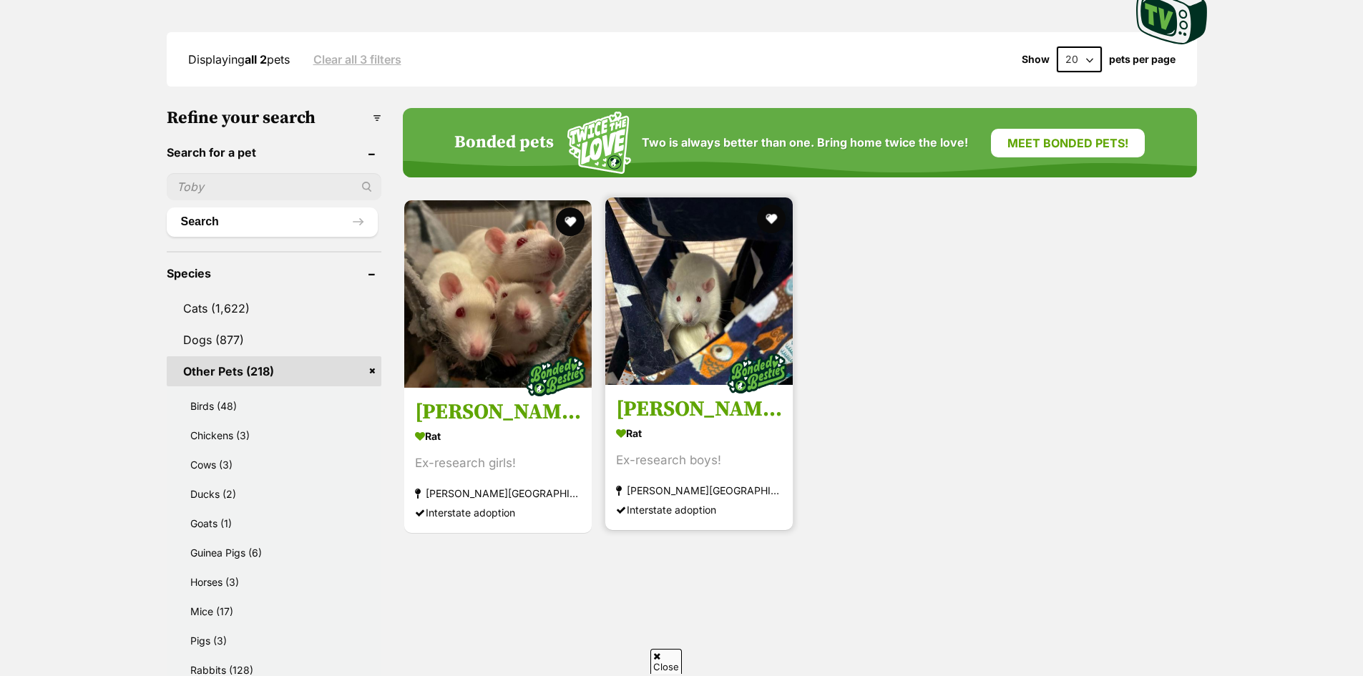
click at [694, 364] on img at bounding box center [698, 291] width 187 height 187
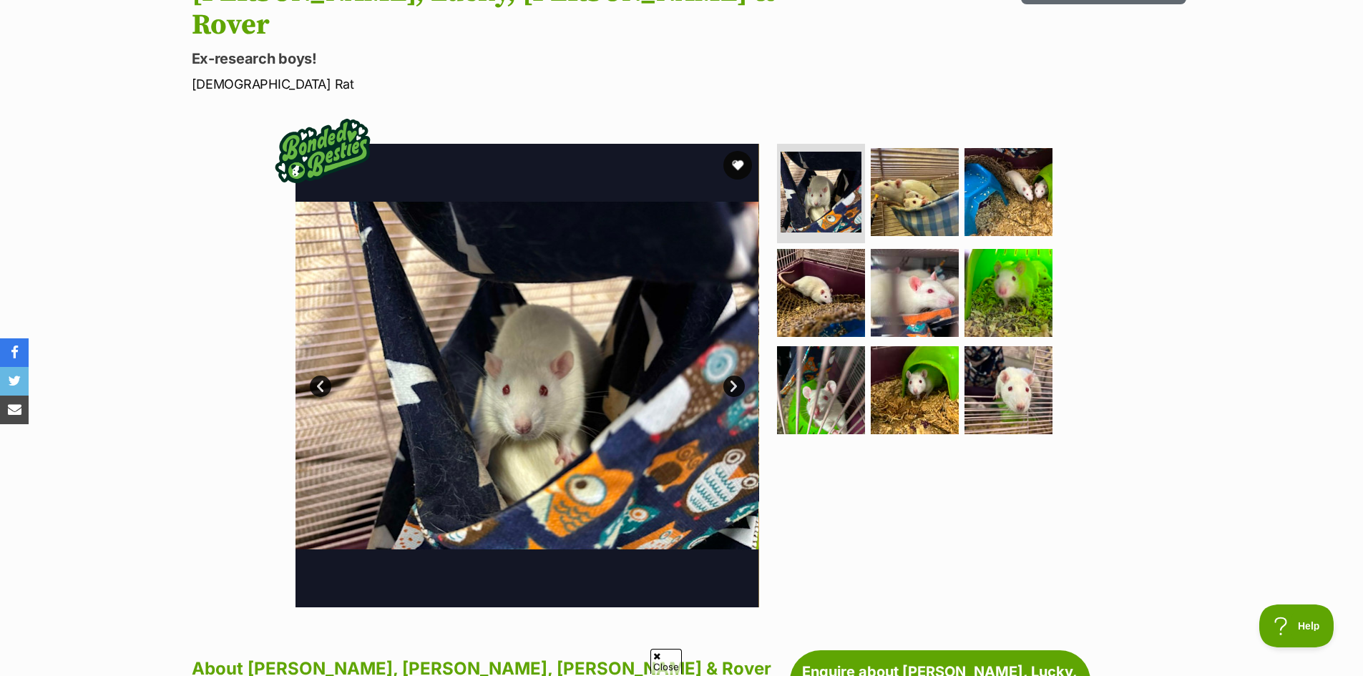
scroll to position [286, 0]
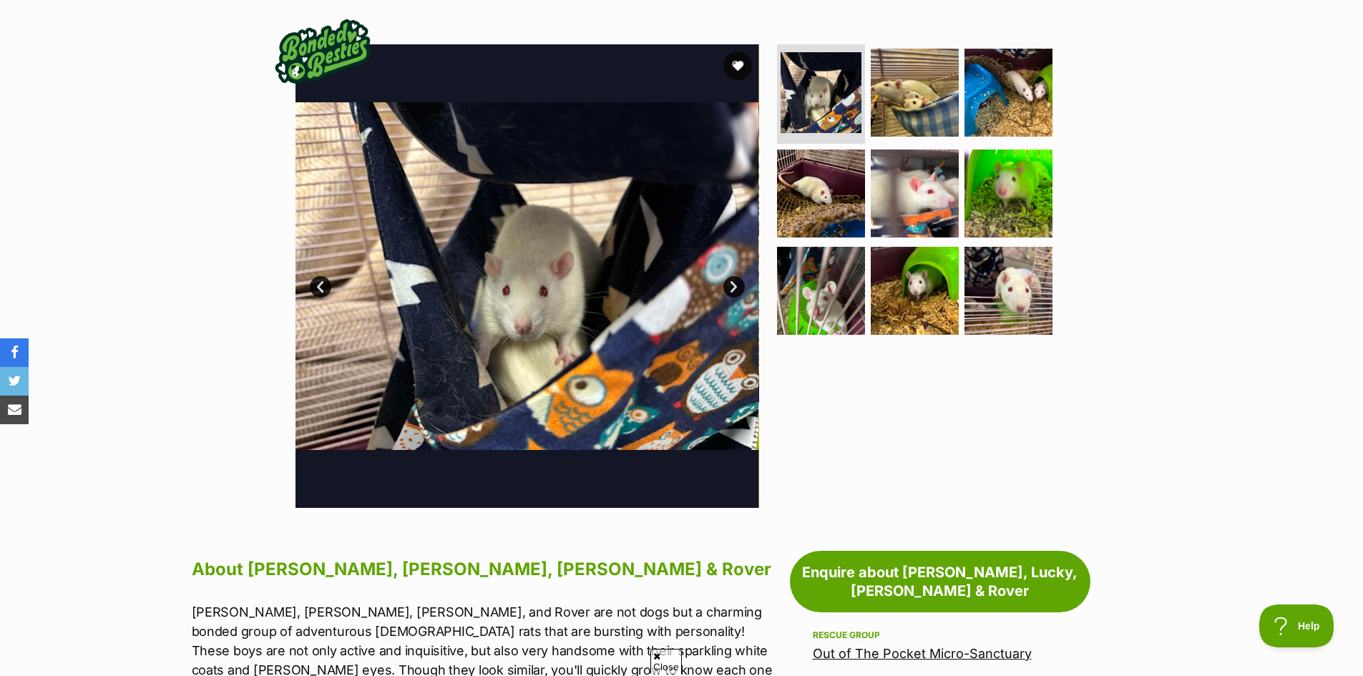
click at [739, 276] on link "Next" at bounding box center [734, 286] width 21 height 21
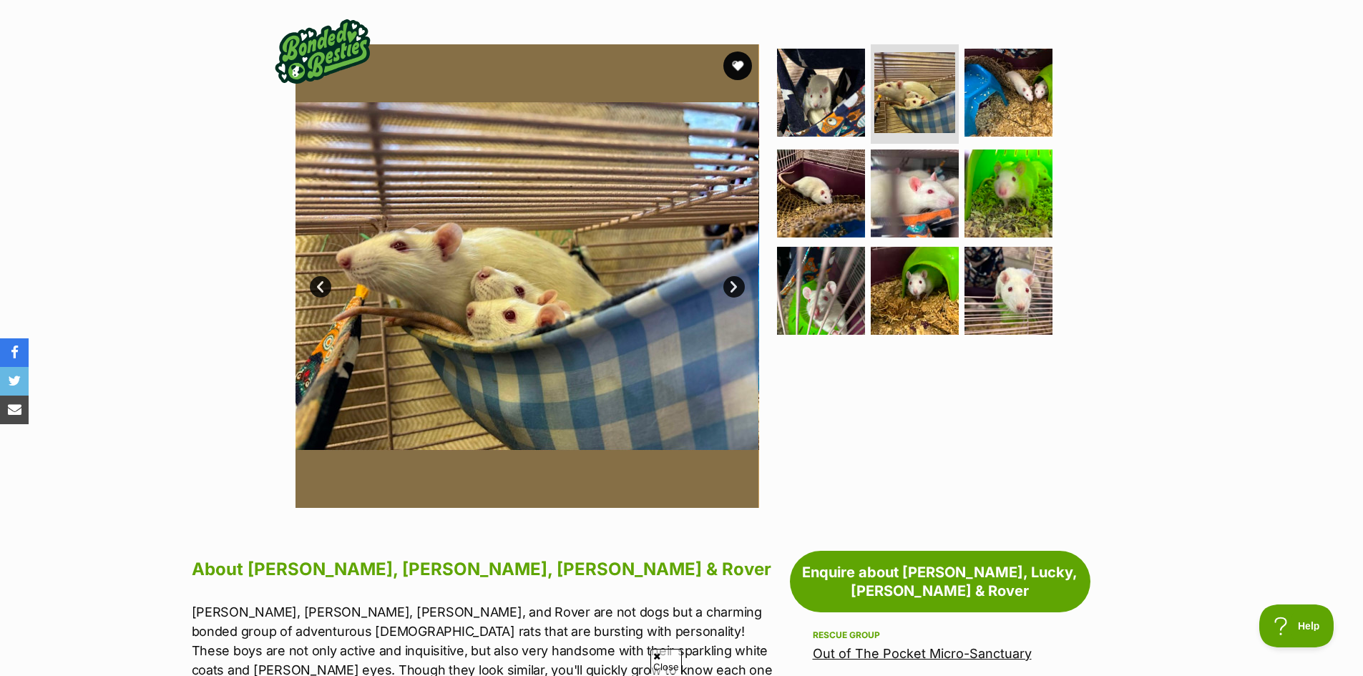
click at [739, 276] on link "Next" at bounding box center [734, 286] width 21 height 21
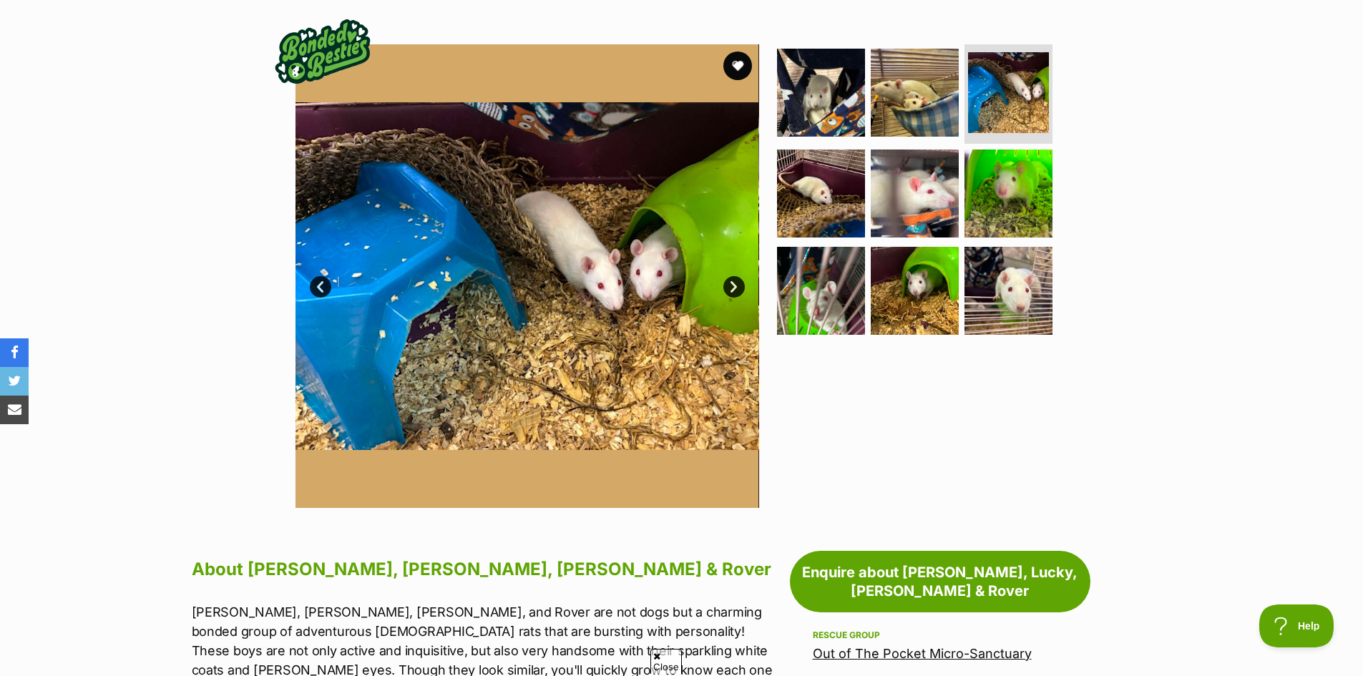
click at [738, 276] on link "Next" at bounding box center [734, 286] width 21 height 21
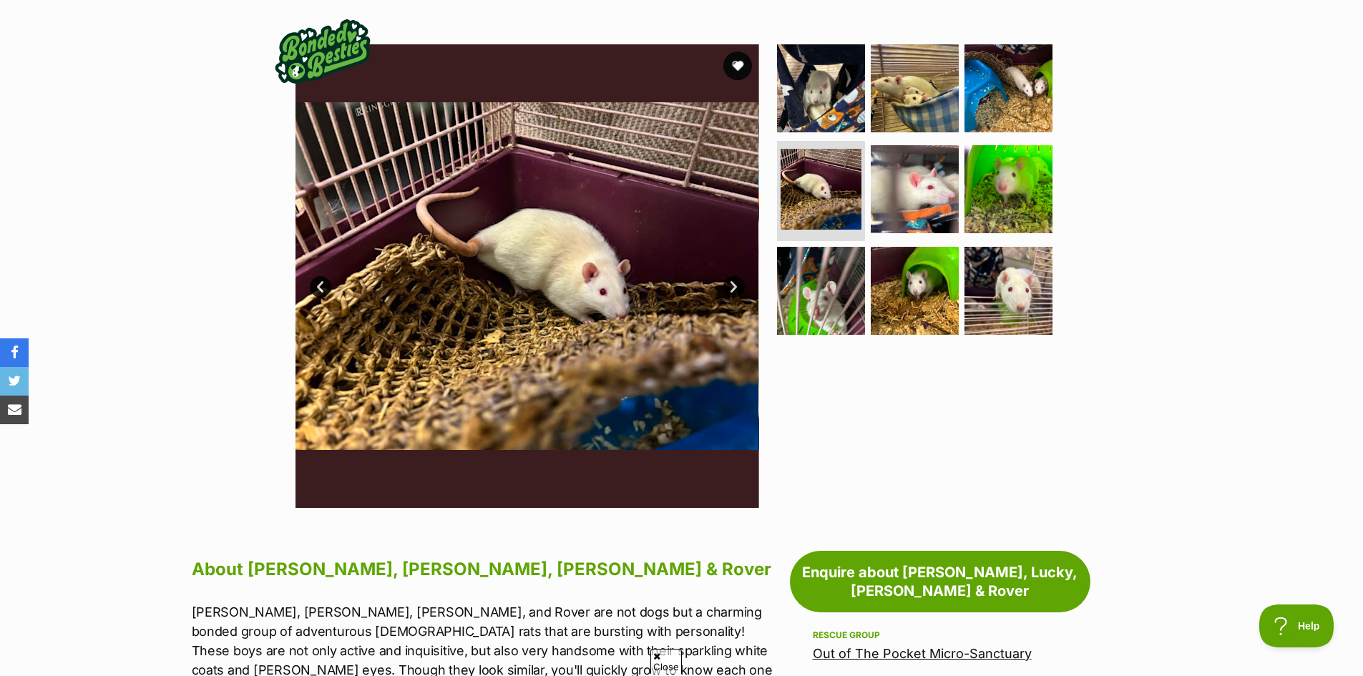
click at [738, 276] on link "Next" at bounding box center [734, 286] width 21 height 21
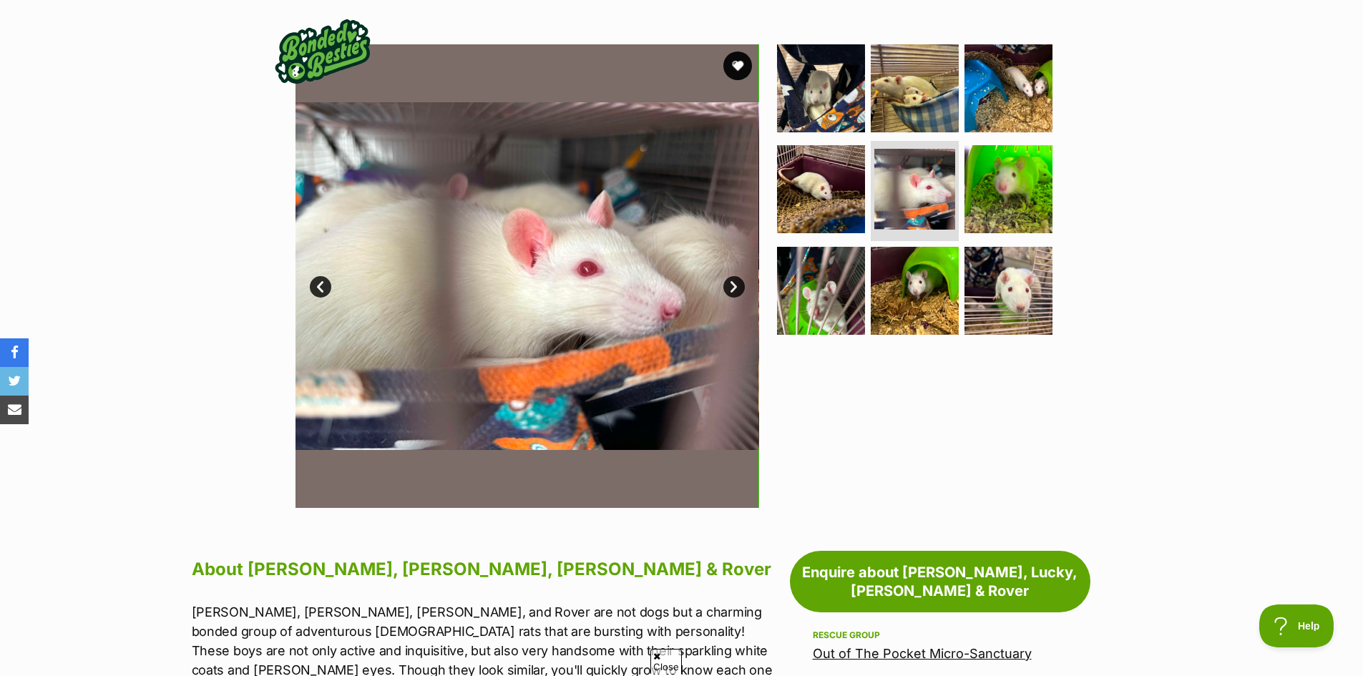
click at [738, 276] on link "Next" at bounding box center [734, 286] width 21 height 21
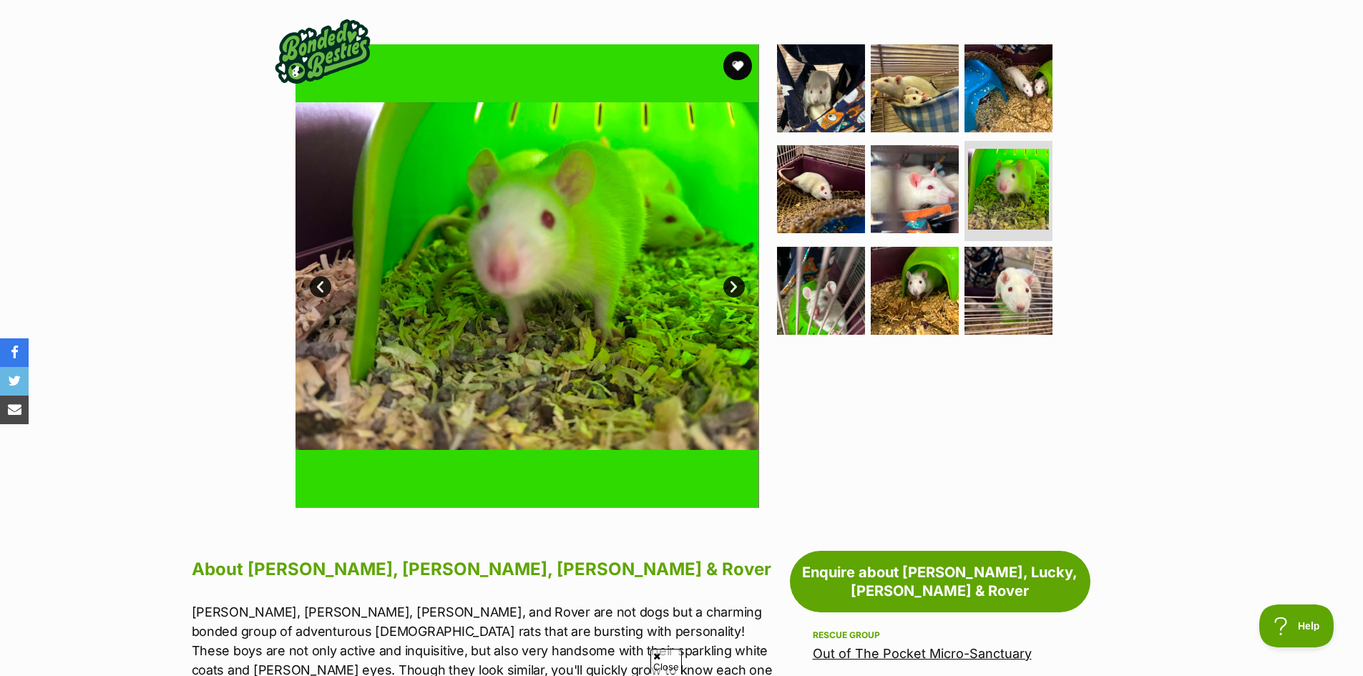
click at [736, 276] on link "Next" at bounding box center [734, 286] width 21 height 21
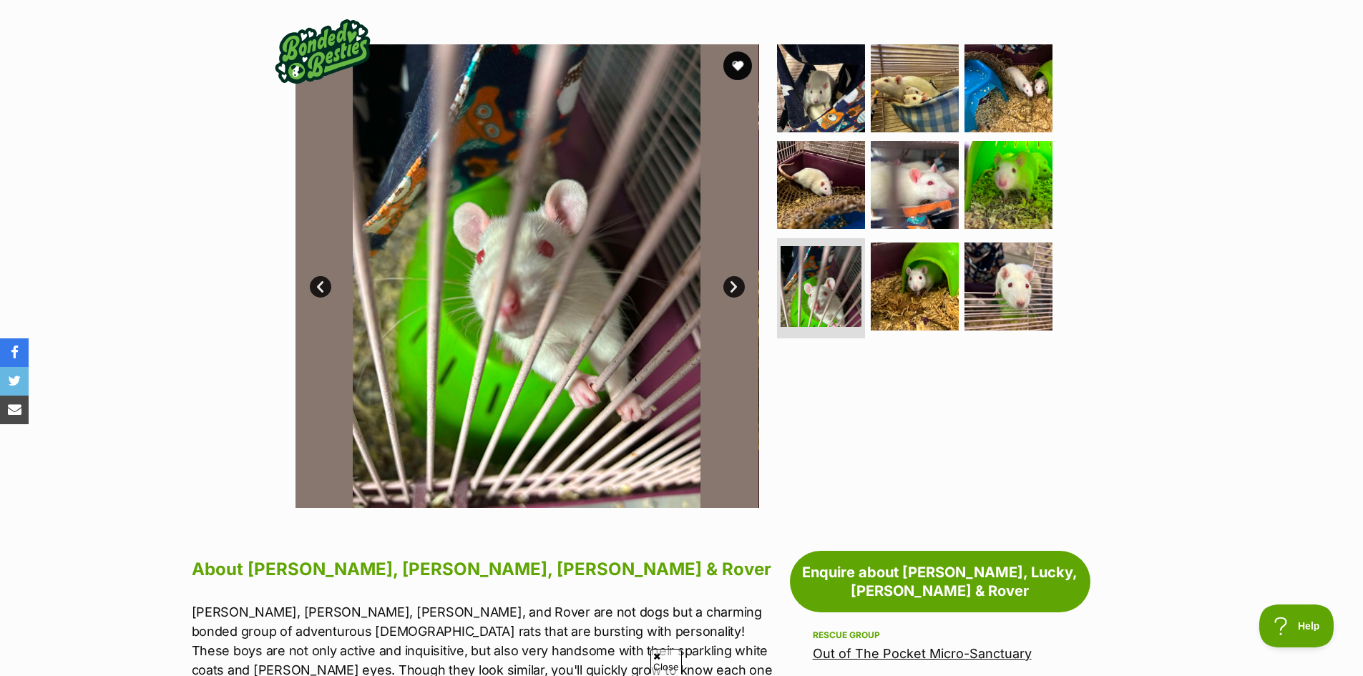
click at [736, 276] on link "Next" at bounding box center [734, 286] width 21 height 21
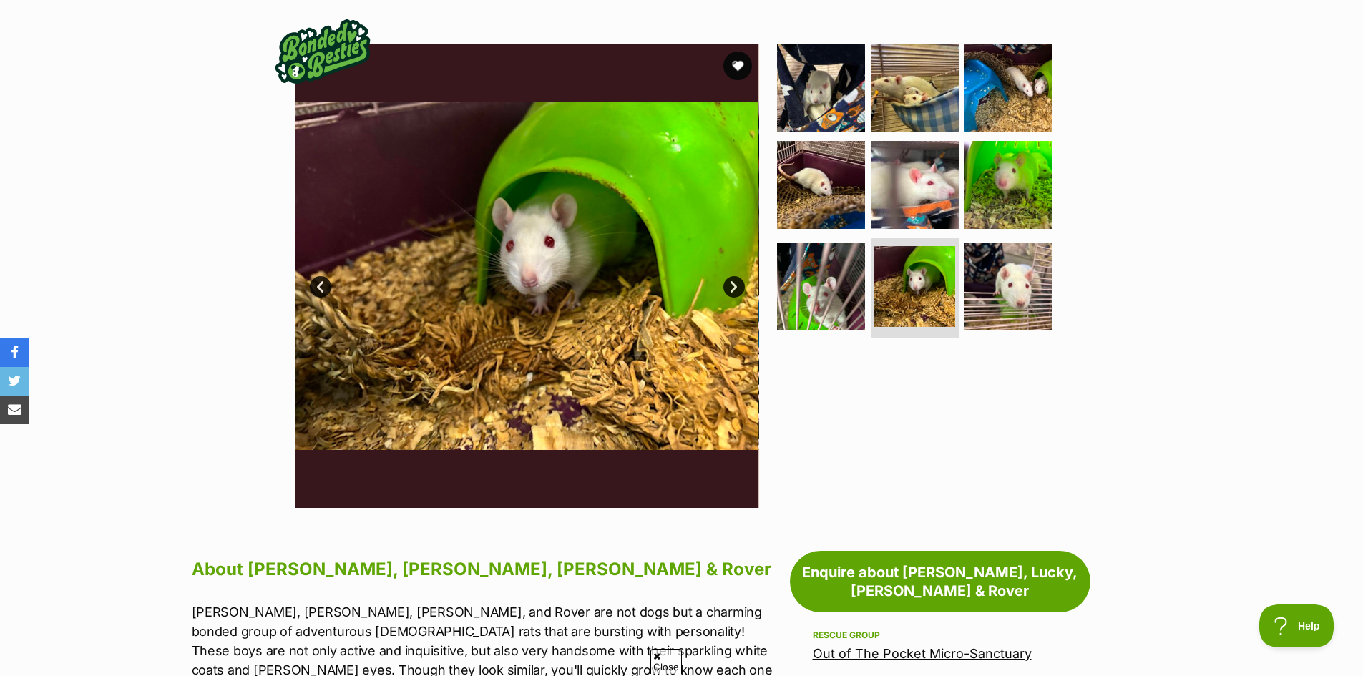
scroll to position [0, 0]
click at [736, 276] on link "Next" at bounding box center [734, 286] width 21 height 21
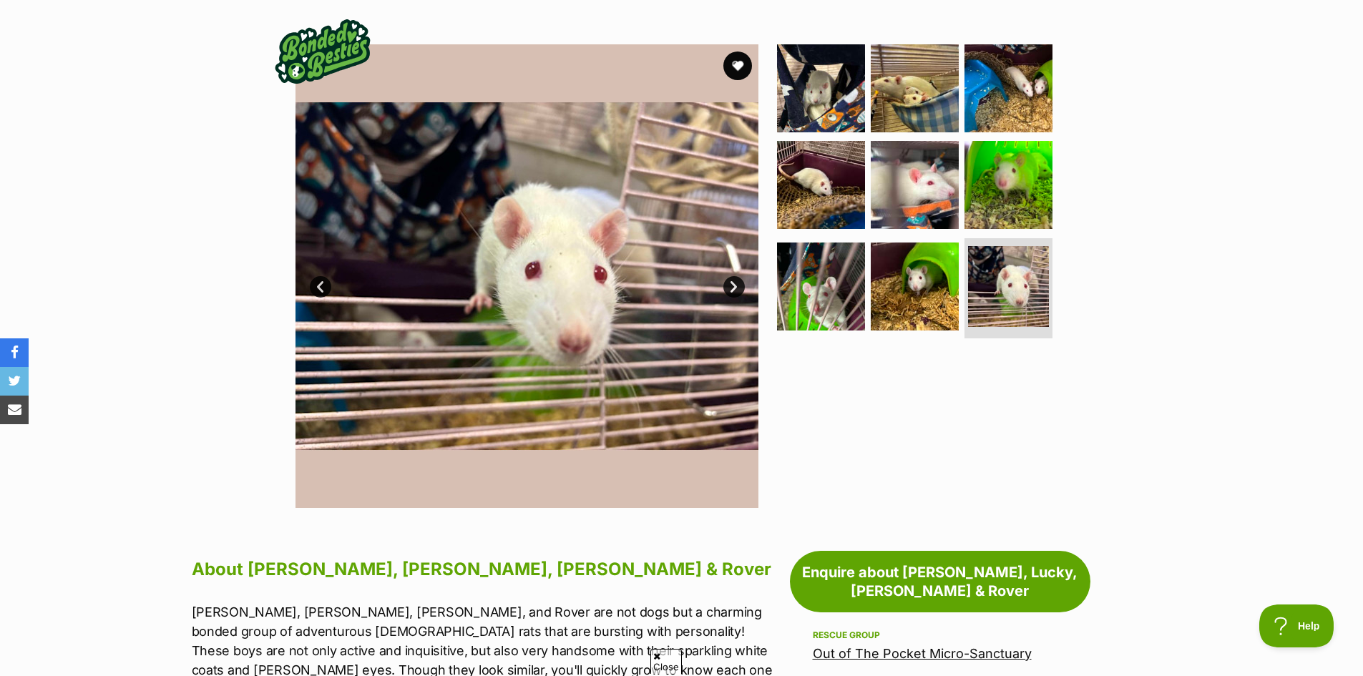
click at [736, 276] on link "Next" at bounding box center [734, 286] width 21 height 21
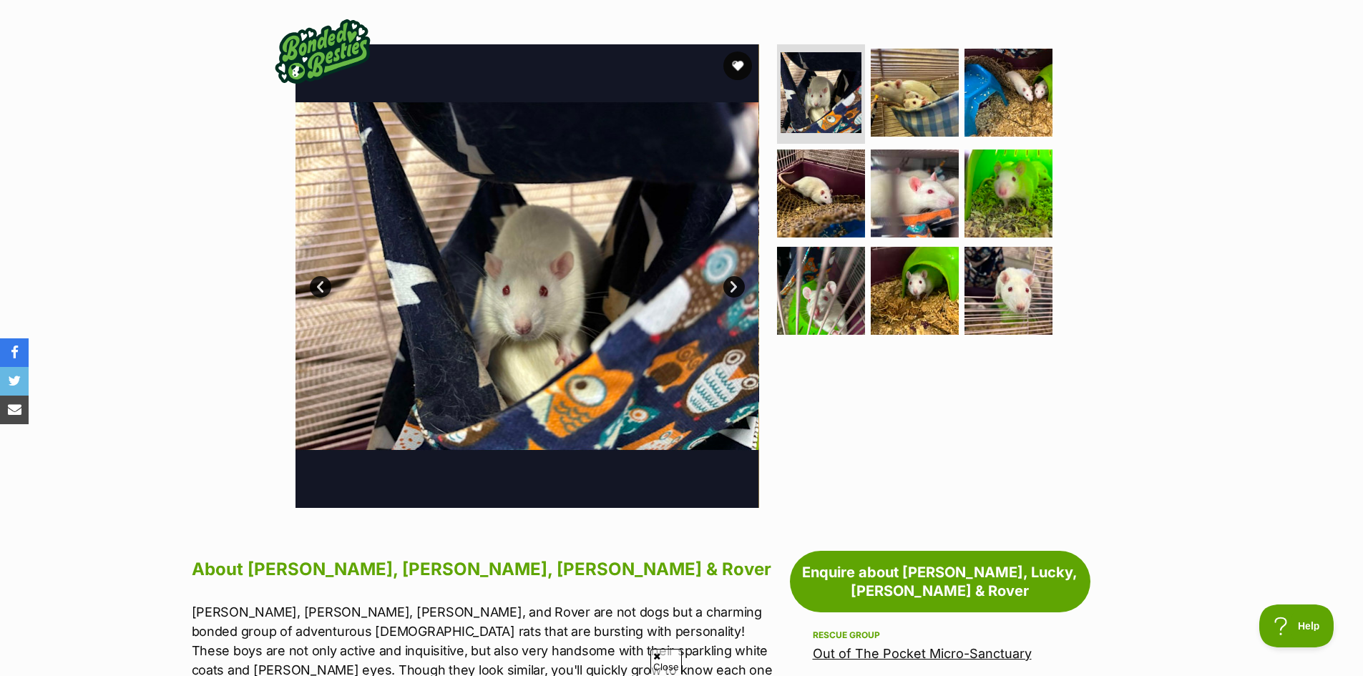
click at [736, 276] on link "Next" at bounding box center [734, 286] width 21 height 21
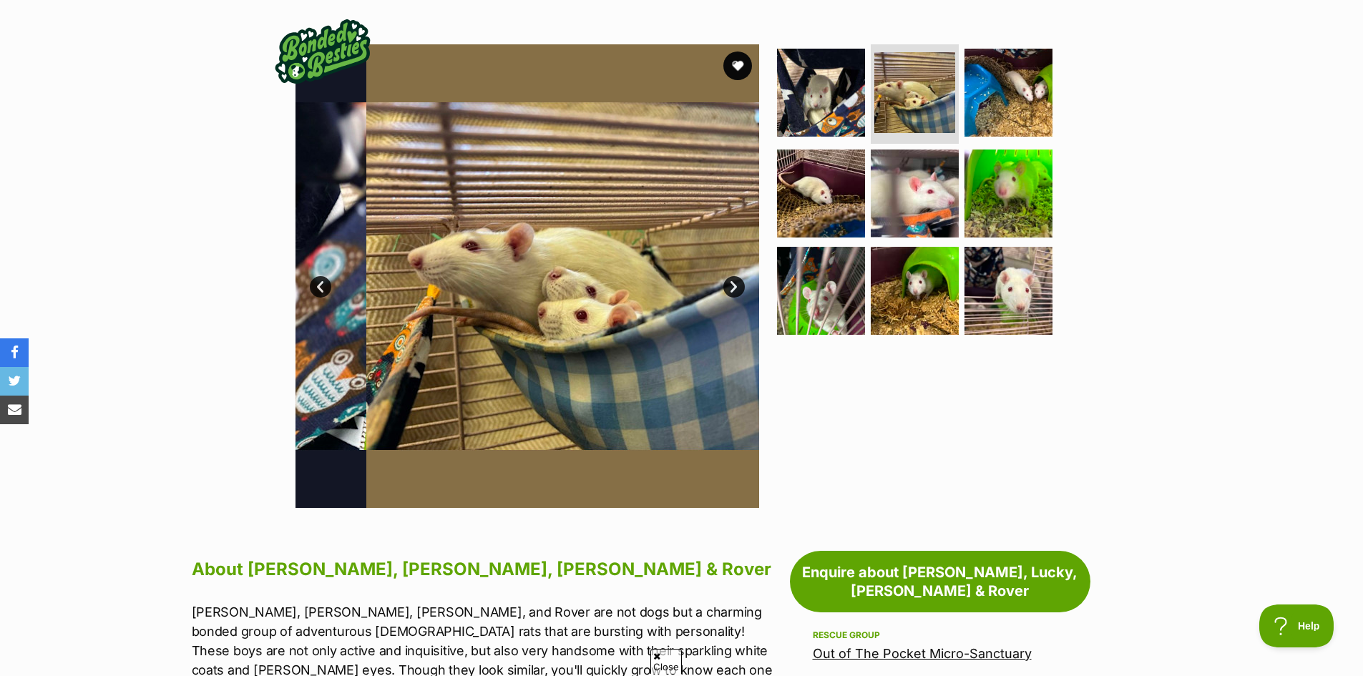
click at [736, 276] on link "Next" at bounding box center [734, 286] width 21 height 21
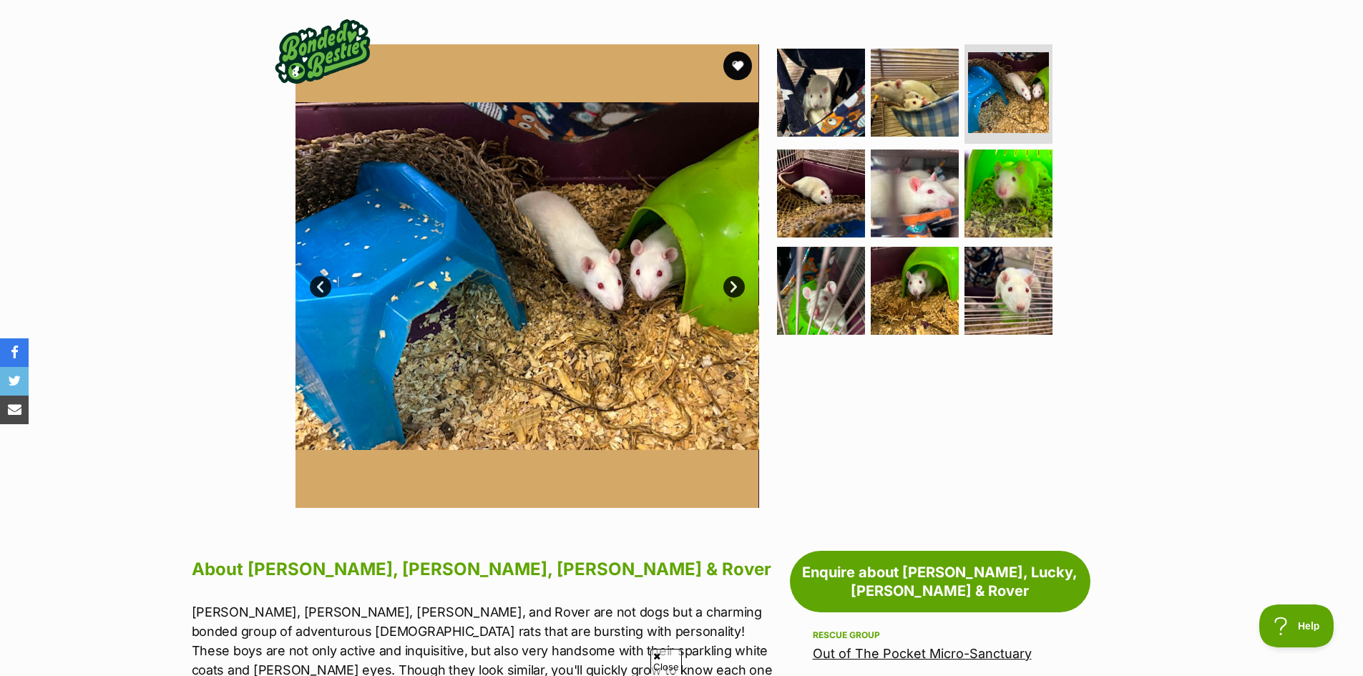
click at [736, 276] on link "Next" at bounding box center [734, 286] width 21 height 21
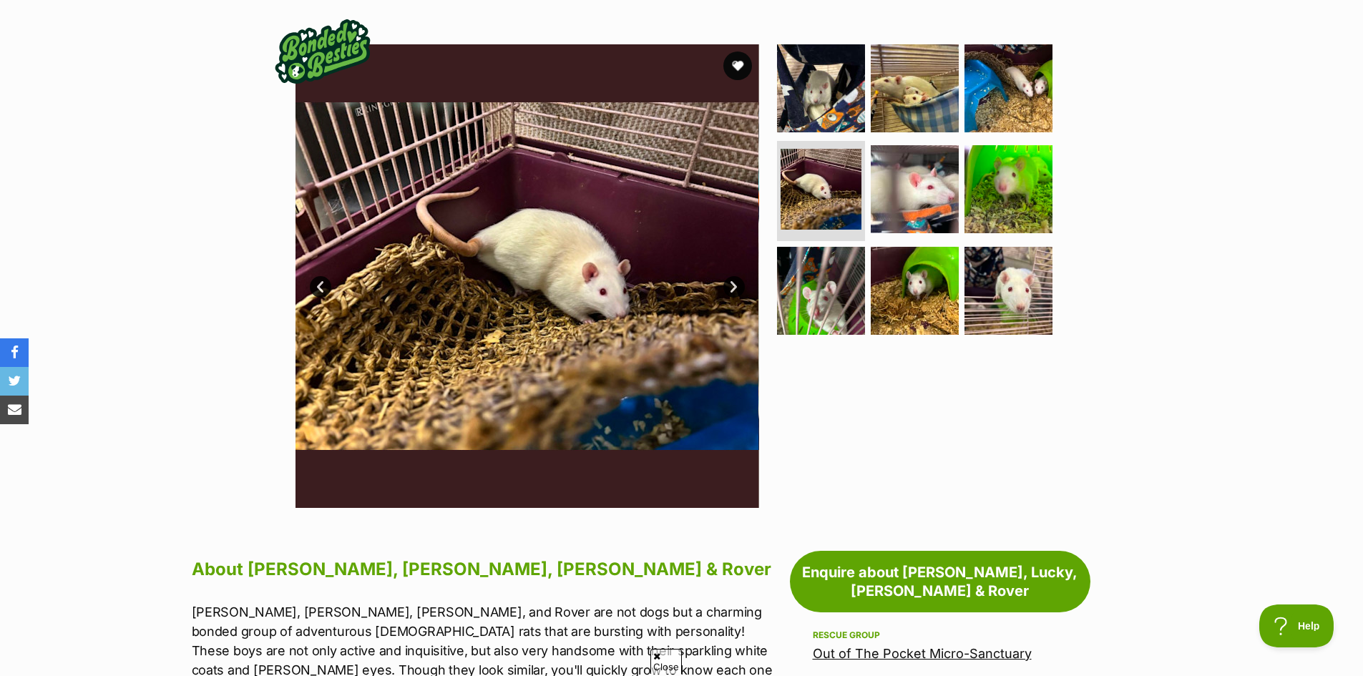
click at [736, 276] on link "Next" at bounding box center [734, 286] width 21 height 21
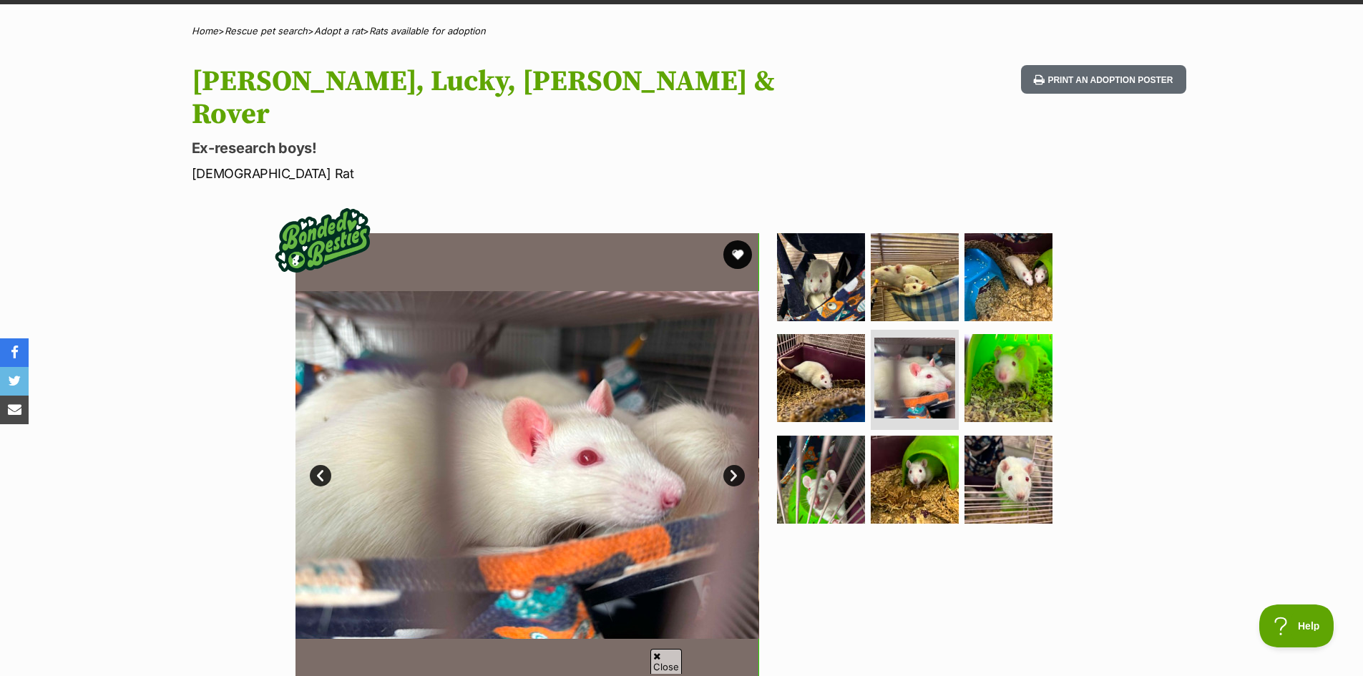
scroll to position [72, 0]
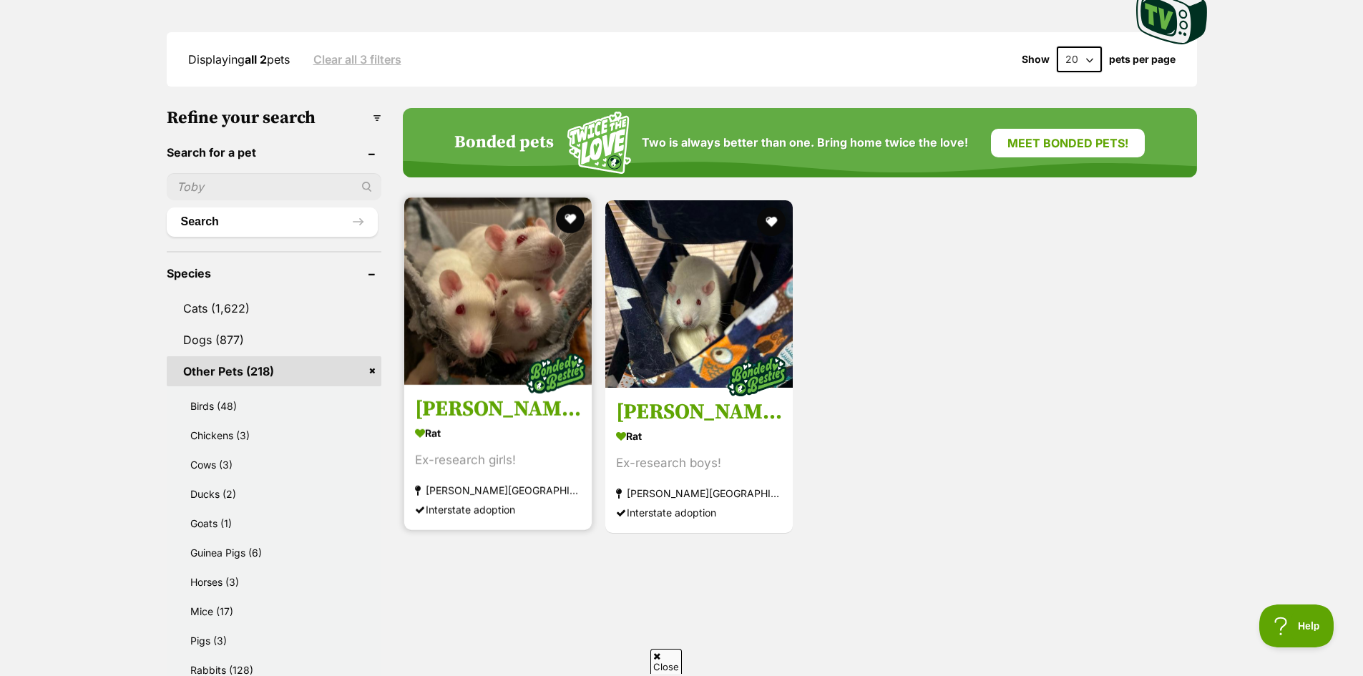
click at [460, 366] on img at bounding box center [497, 291] width 187 height 187
